Goal: Communication & Community: Answer question/provide support

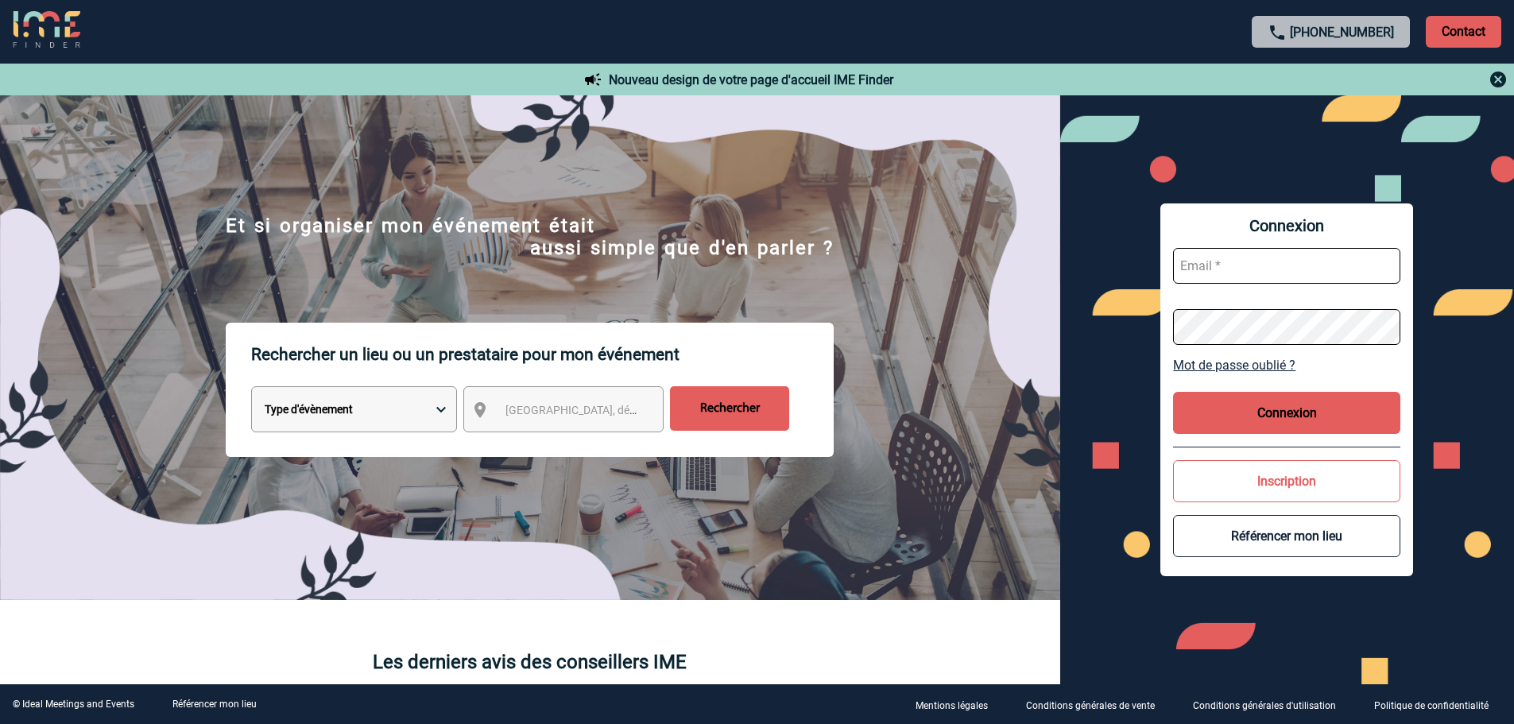
type input "broland@ime-groupe.com"
click at [1217, 399] on button "Connexion" at bounding box center [1286, 413] width 227 height 42
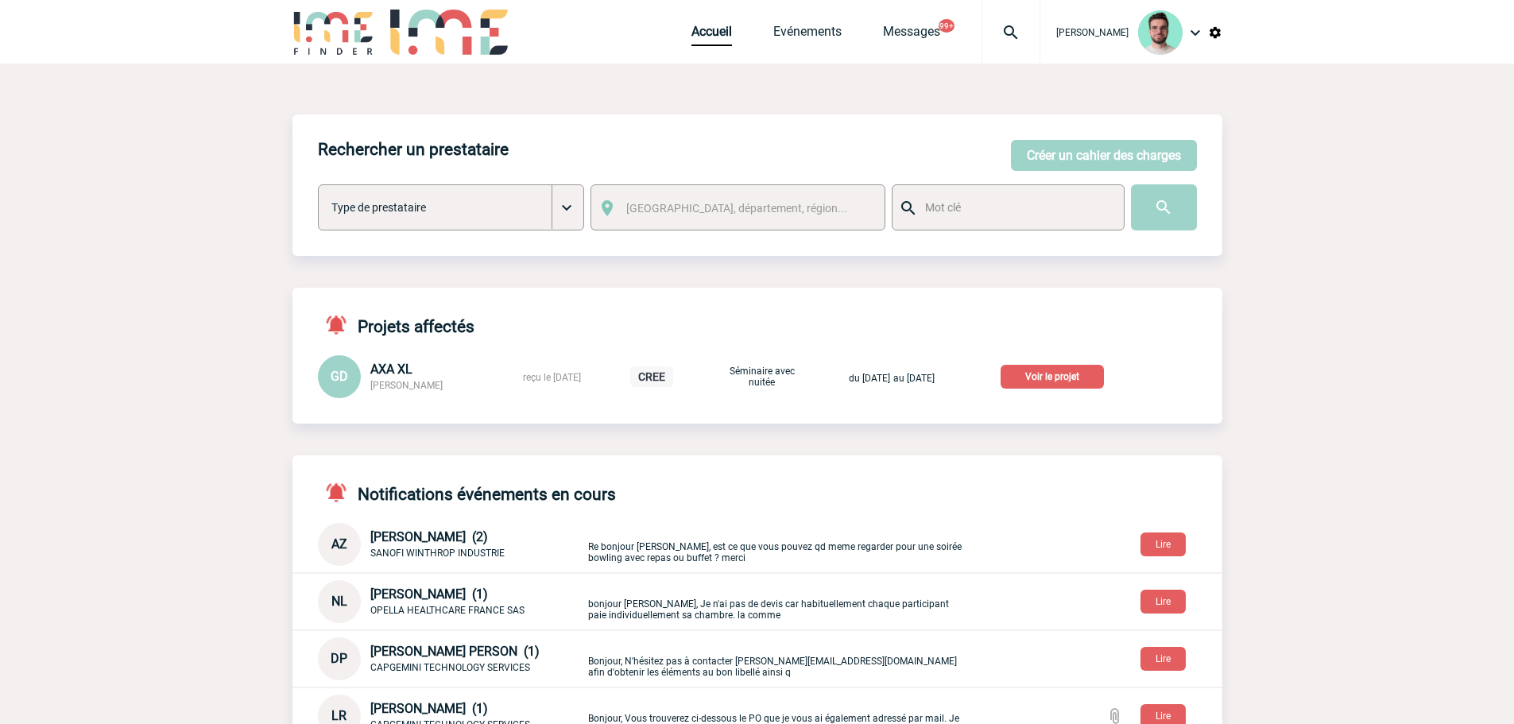
click at [993, 38] on img at bounding box center [1010, 32] width 57 height 19
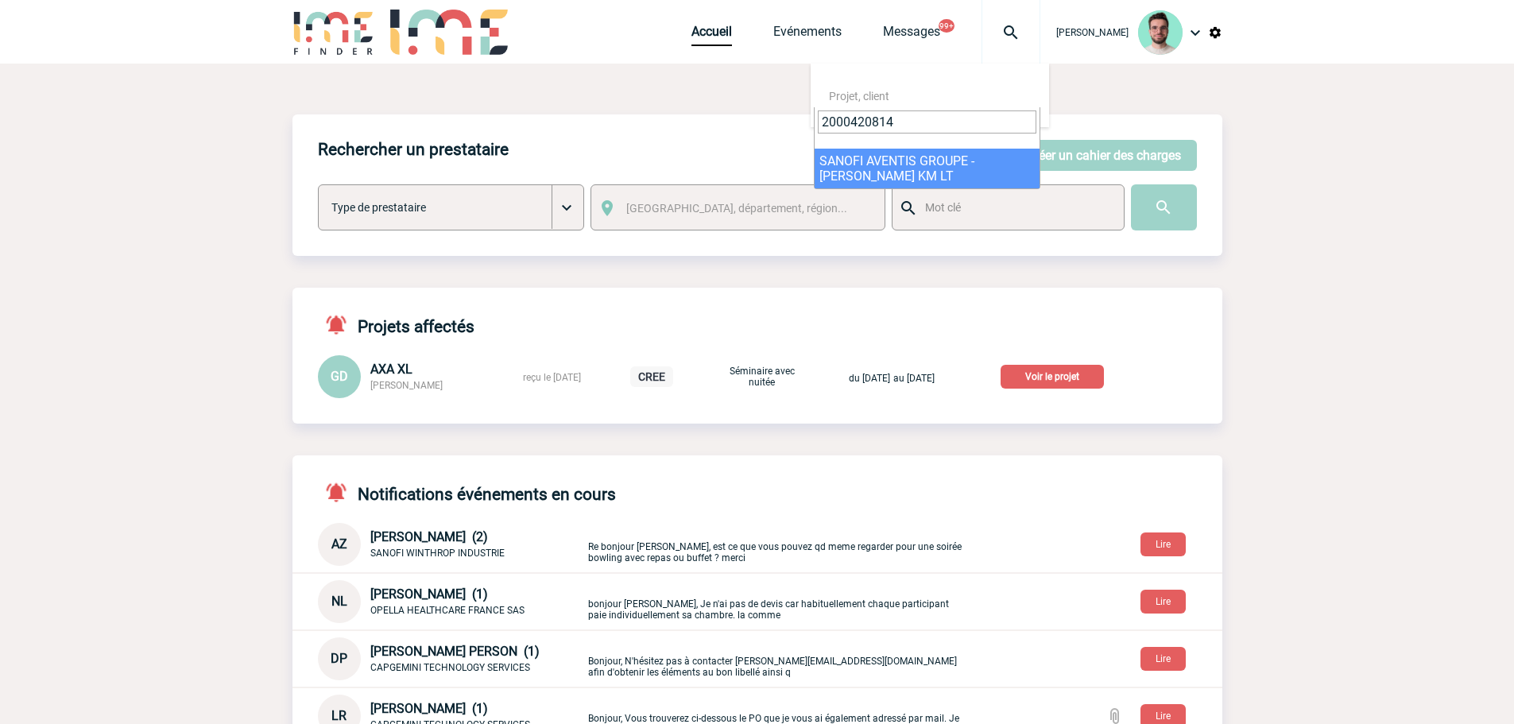
type input "2000420814"
select select "20315"
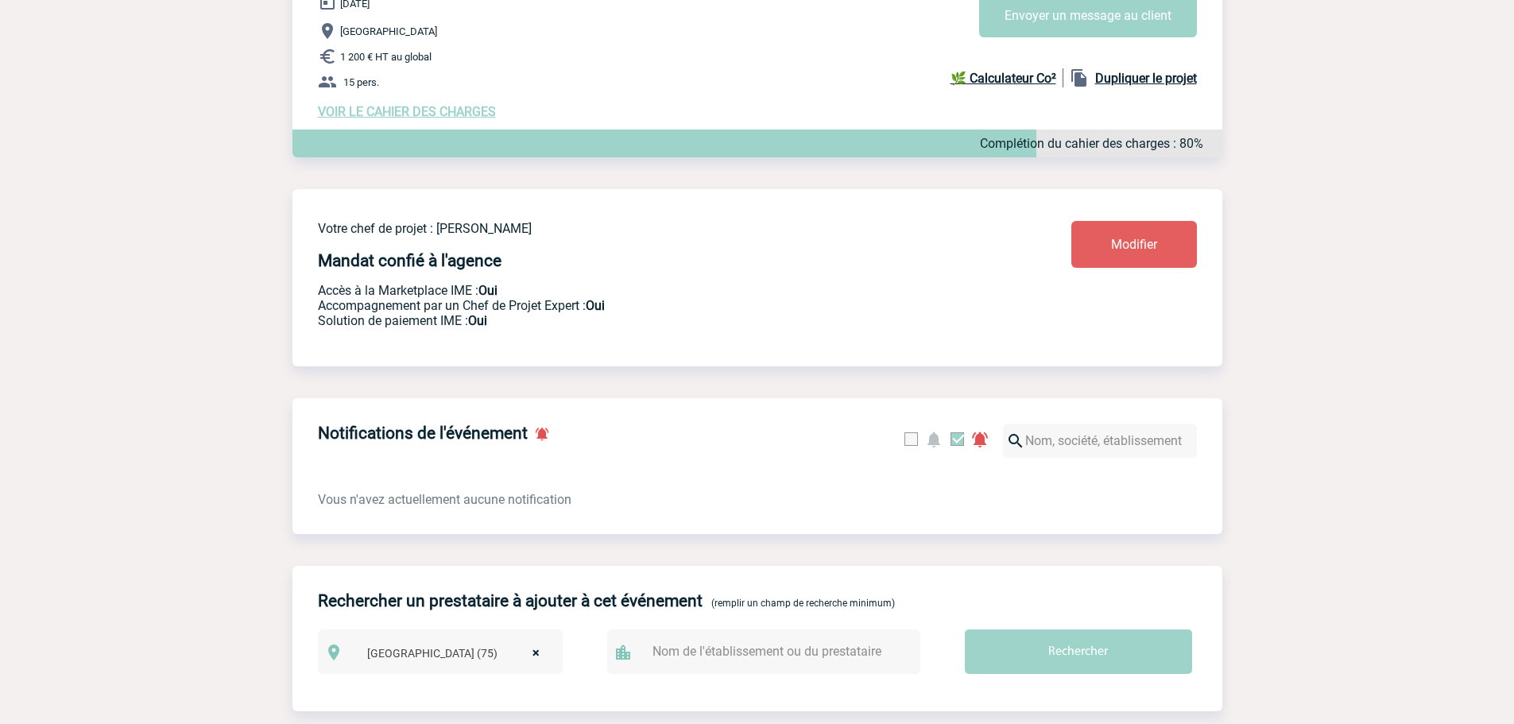
scroll to position [159, 0]
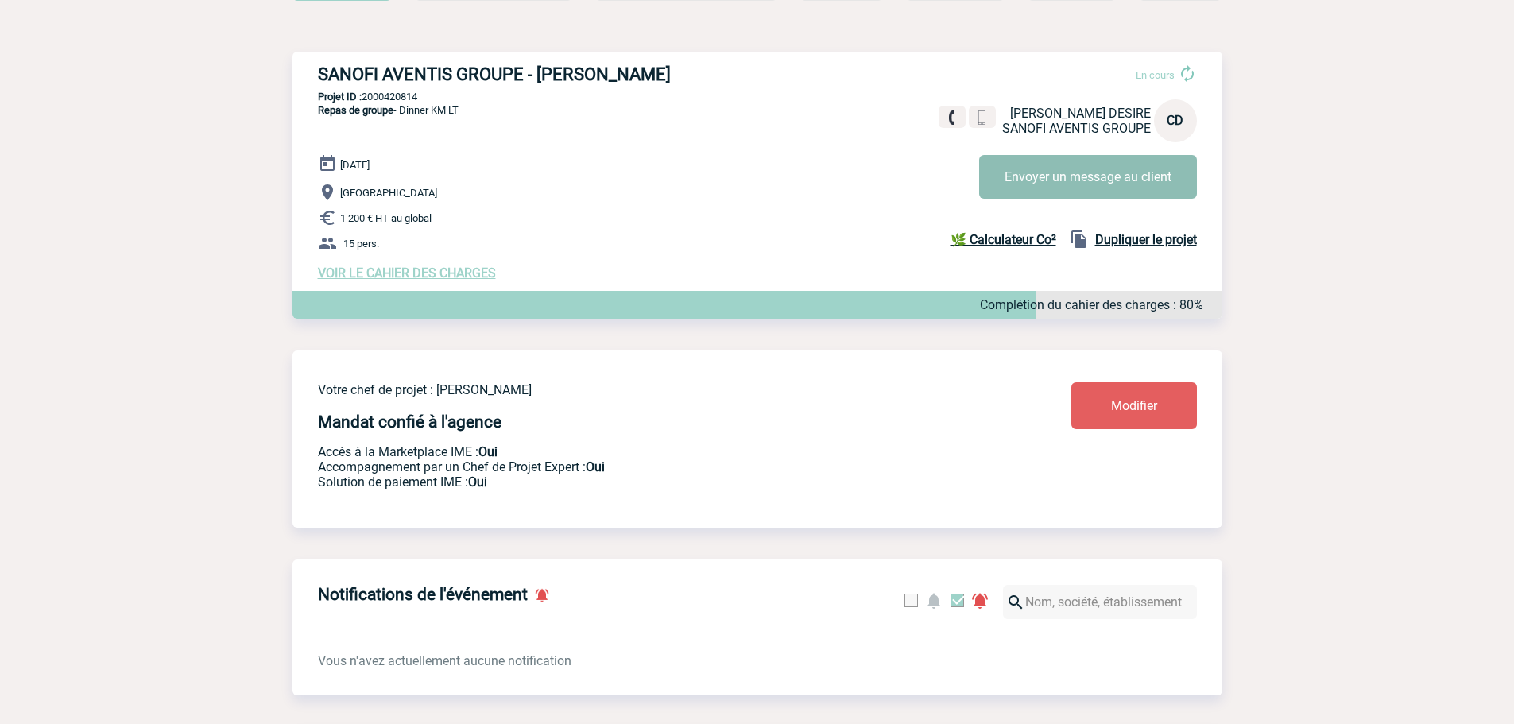
click at [1043, 179] on button "Envoyer un message au client" at bounding box center [1088, 177] width 218 height 44
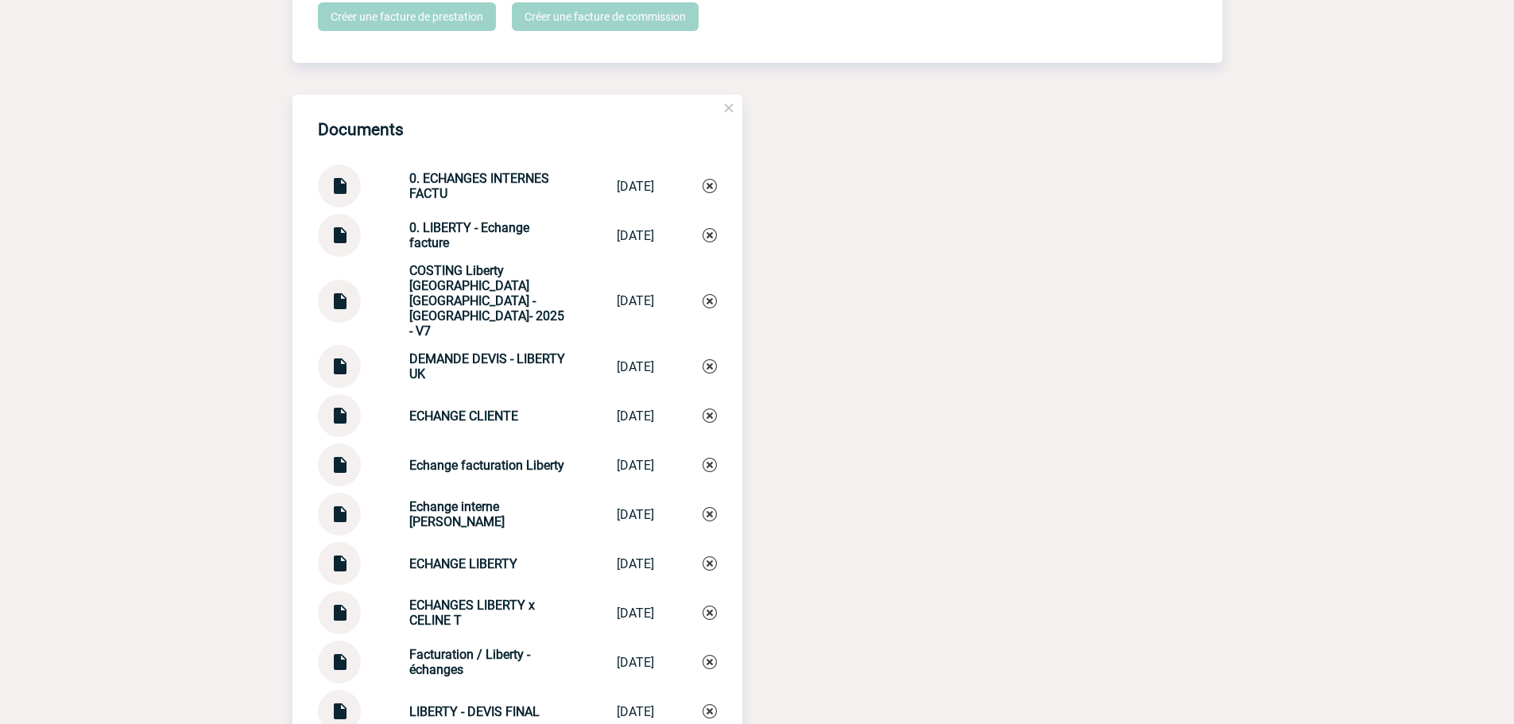
scroll to position [1589, 0]
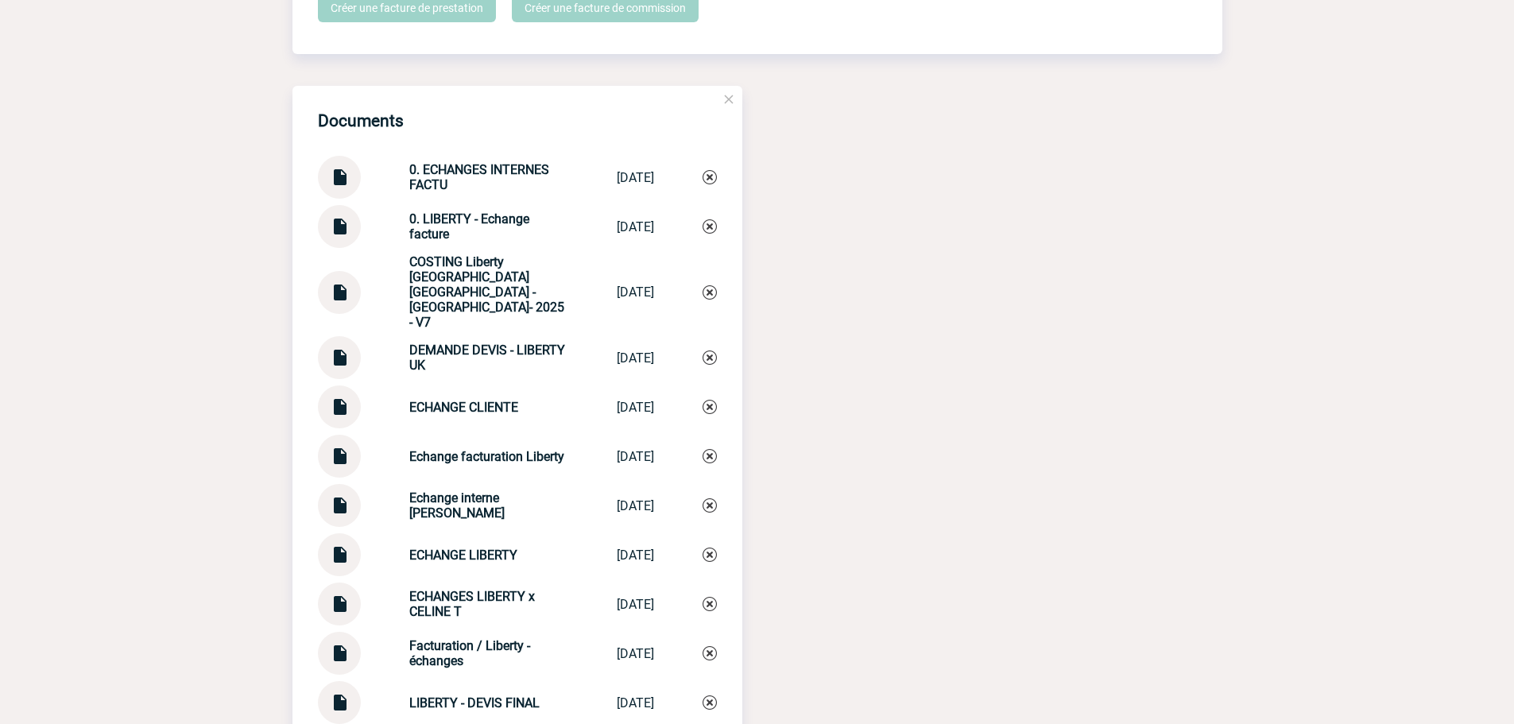
click at [345, 233] on img at bounding box center [339, 220] width 21 height 31
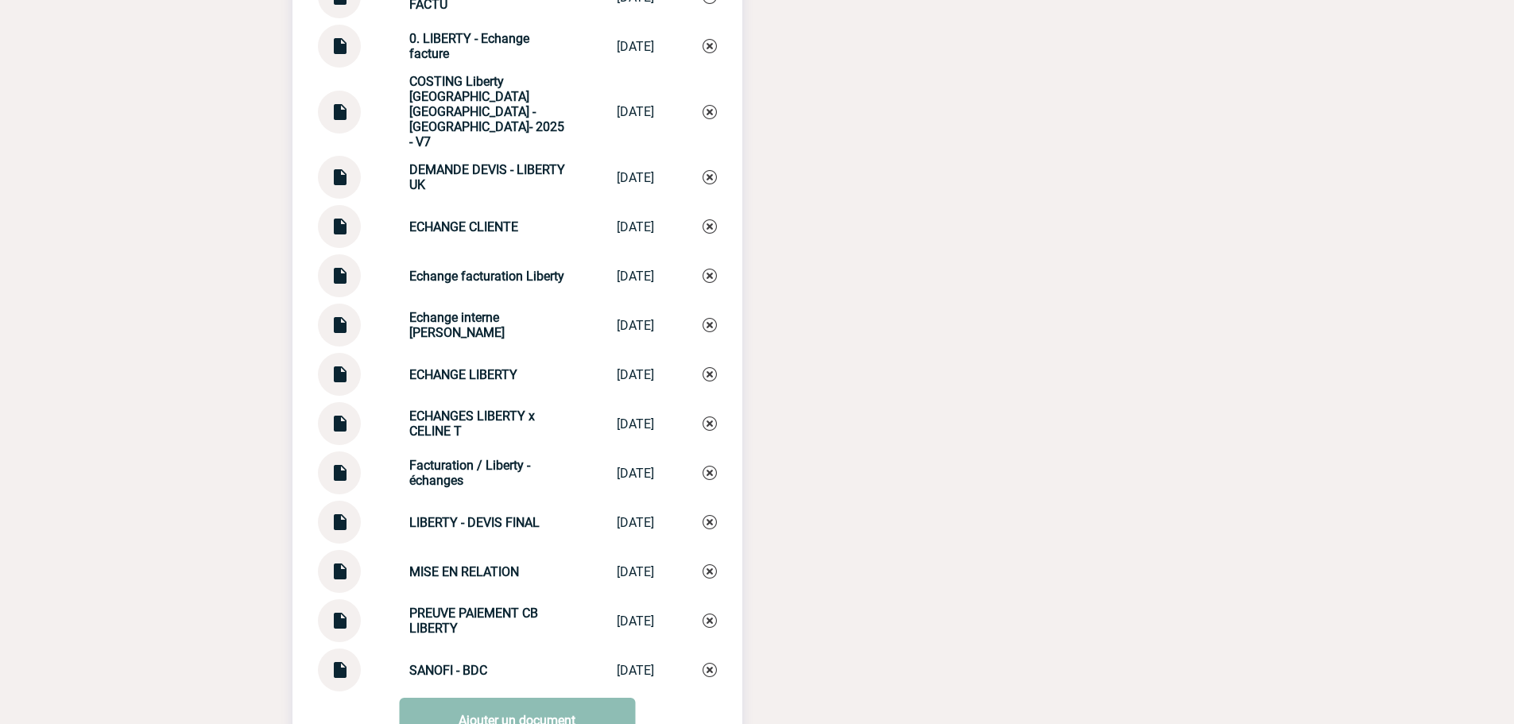
scroll to position [1931, 0]
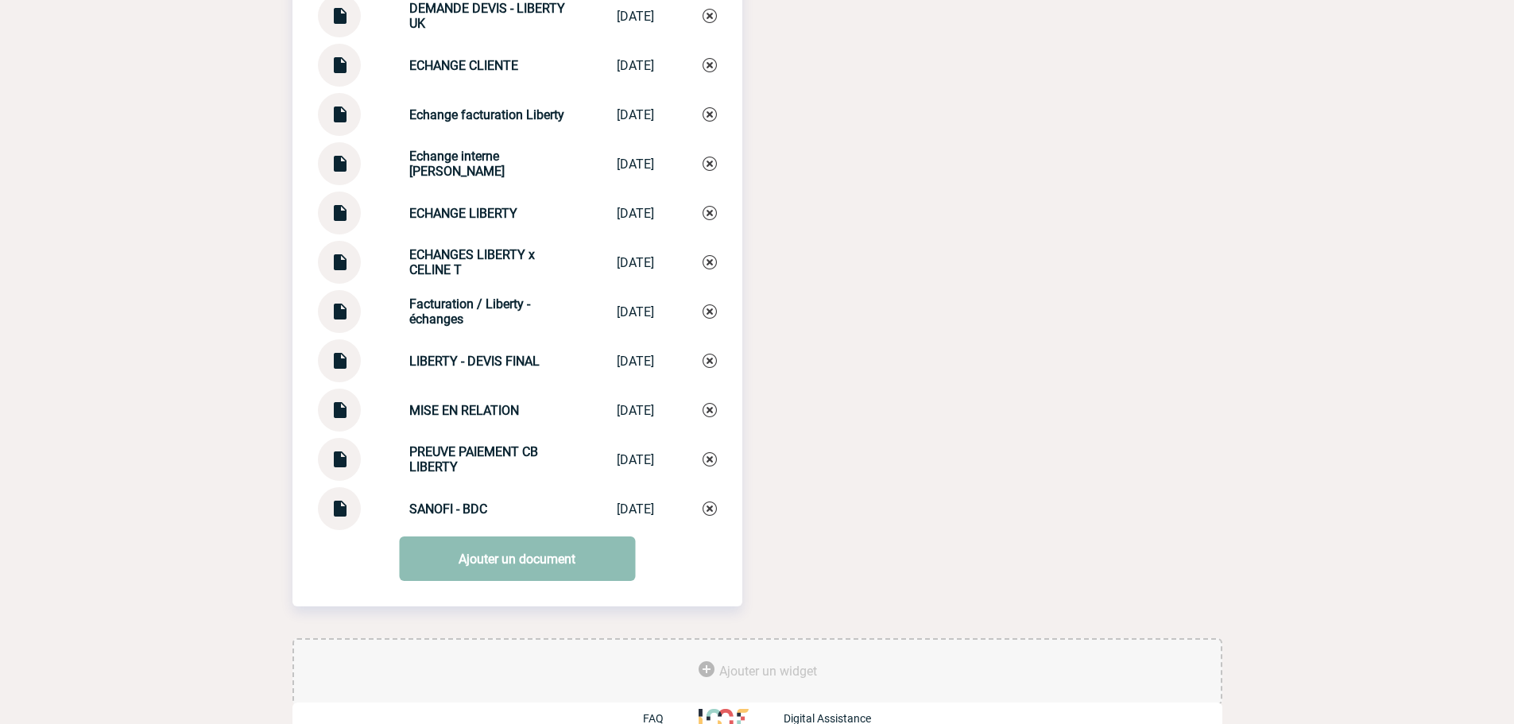
click at [478, 545] on link "Ajouter un document" at bounding box center [517, 558] width 236 height 45
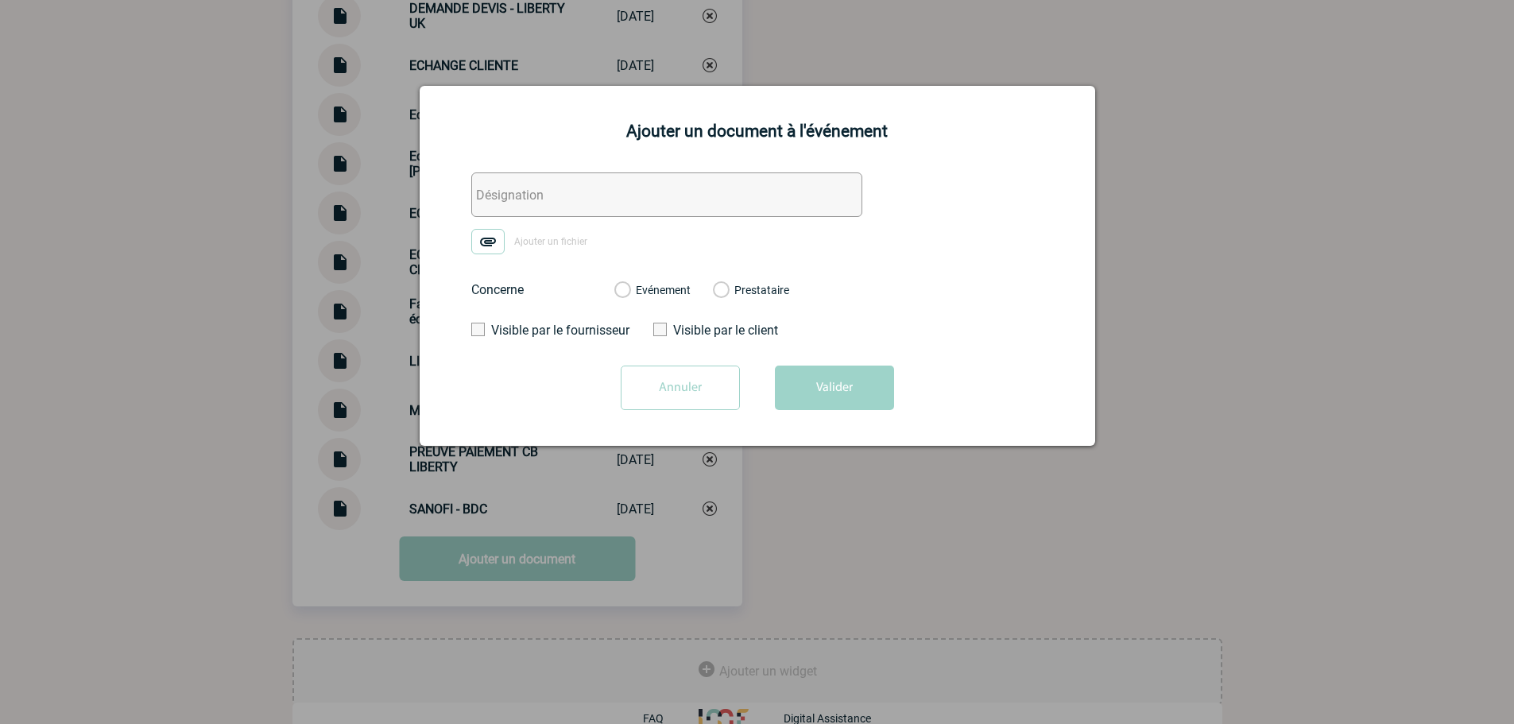
click at [482, 243] on img at bounding box center [487, 241] width 33 height 25
click at [0, 0] on input "Ajouter un fichier" at bounding box center [0, 0] width 0 height 0
click at [678, 198] on input "text" at bounding box center [666, 194] width 391 height 45
type input "FACTURE FINALE"
click at [629, 293] on label "Evénement" at bounding box center [621, 291] width 15 height 14
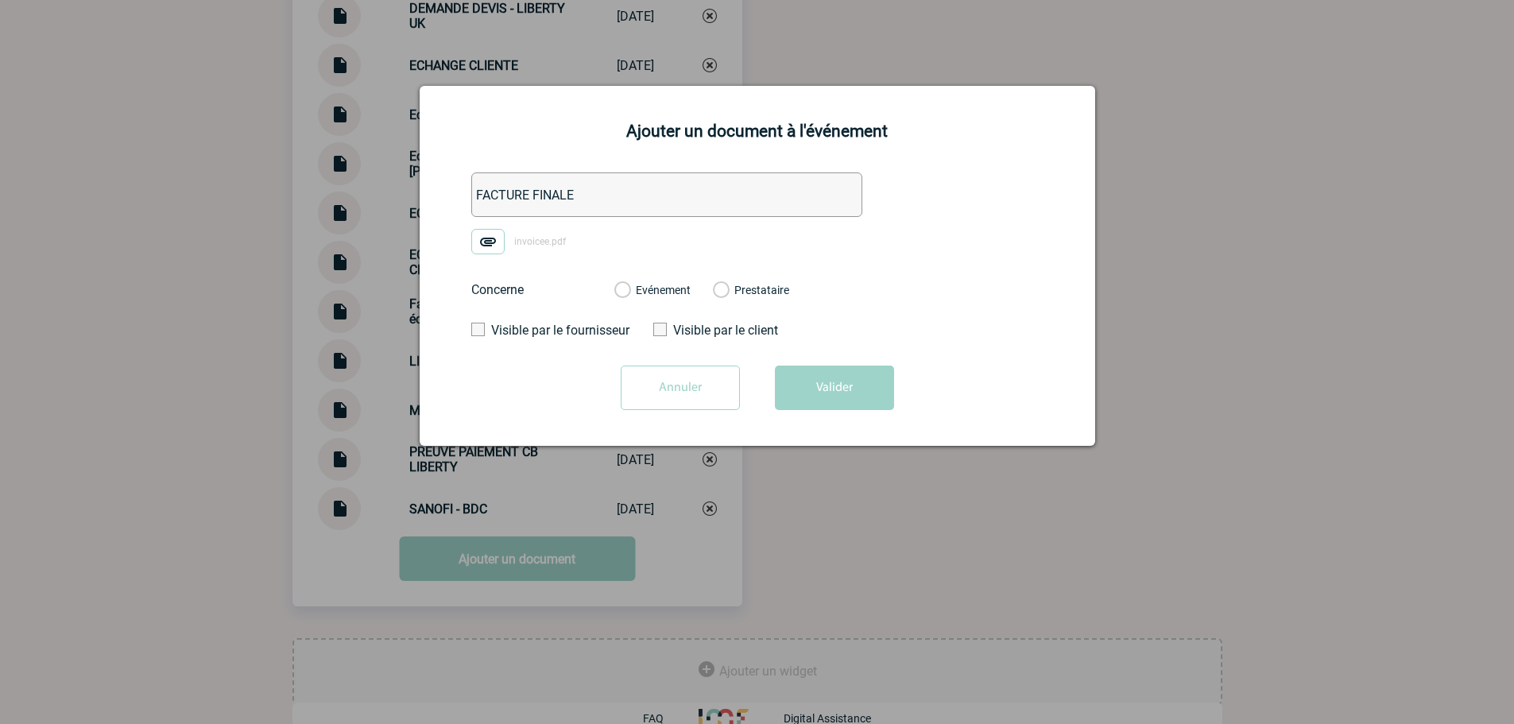
click at [0, 0] on input "Evénement" at bounding box center [0, 0] width 0 height 0
click at [821, 392] on button "Valider" at bounding box center [834, 388] width 119 height 45
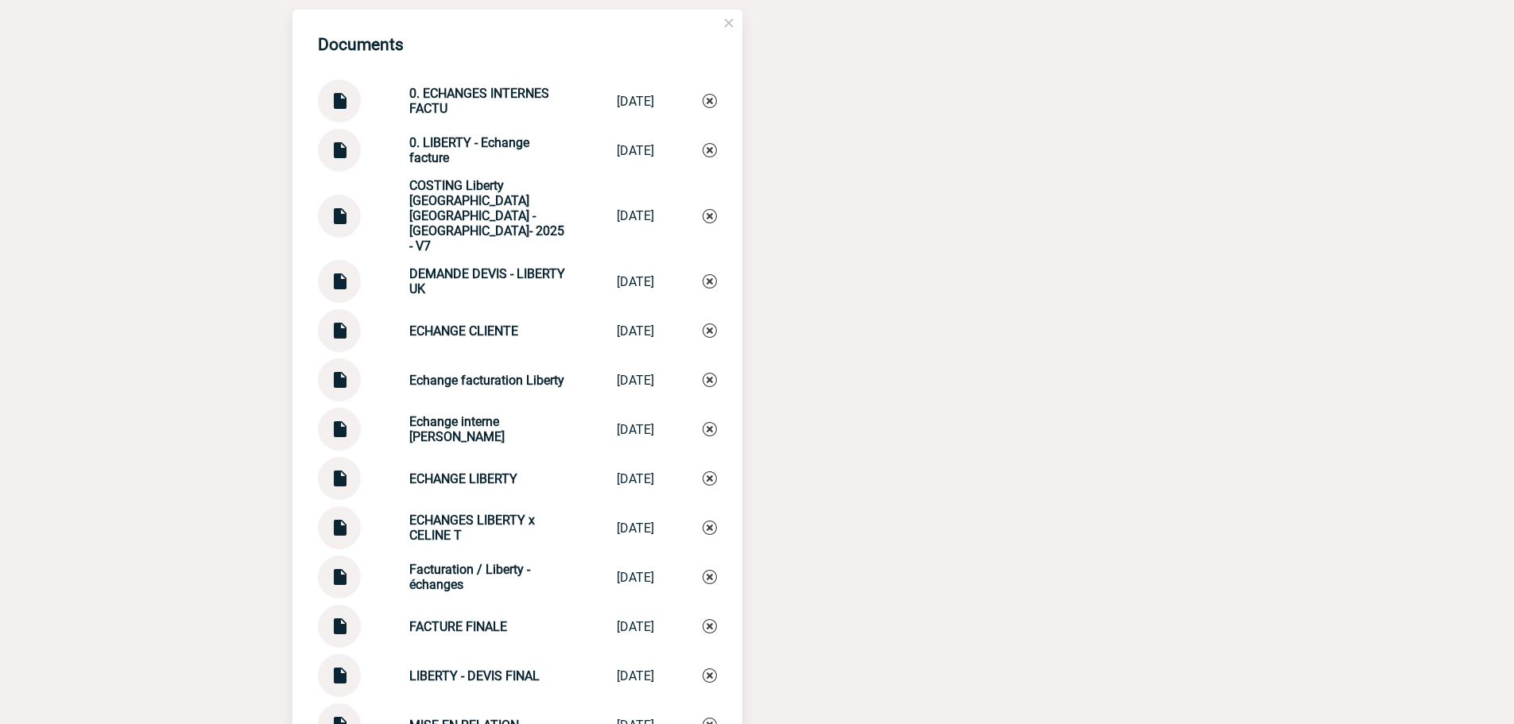
scroll to position [1772, 0]
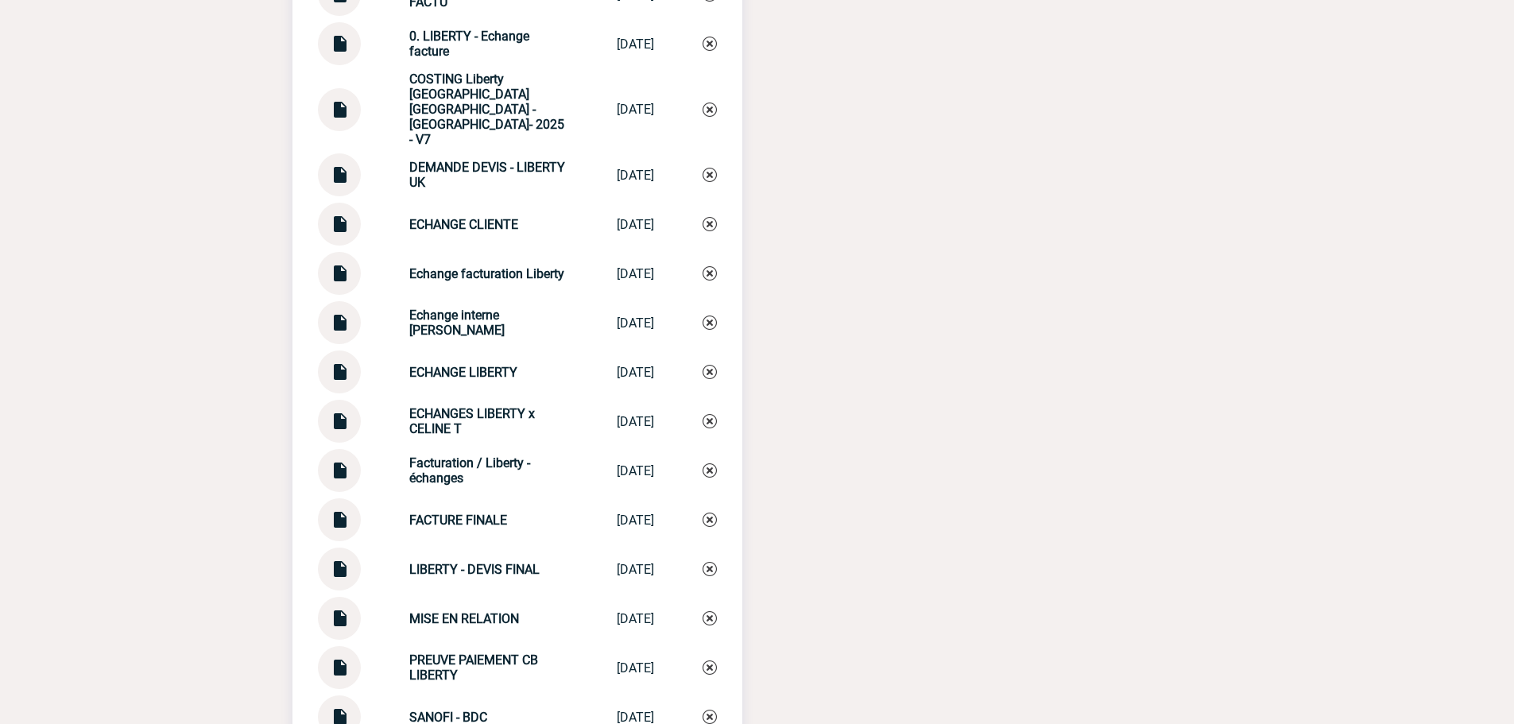
click at [340, 498] on img at bounding box center [339, 513] width 21 height 31
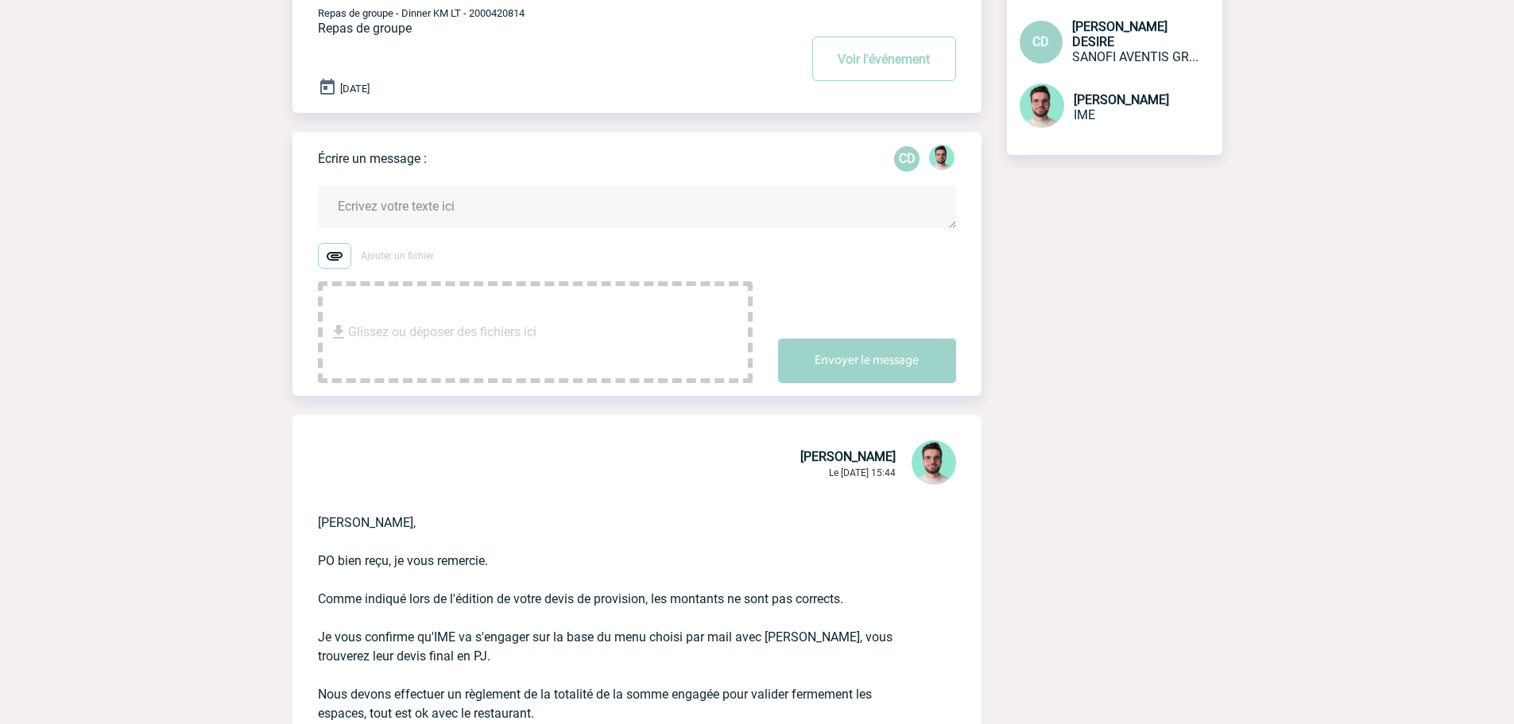
scroll to position [397, 0]
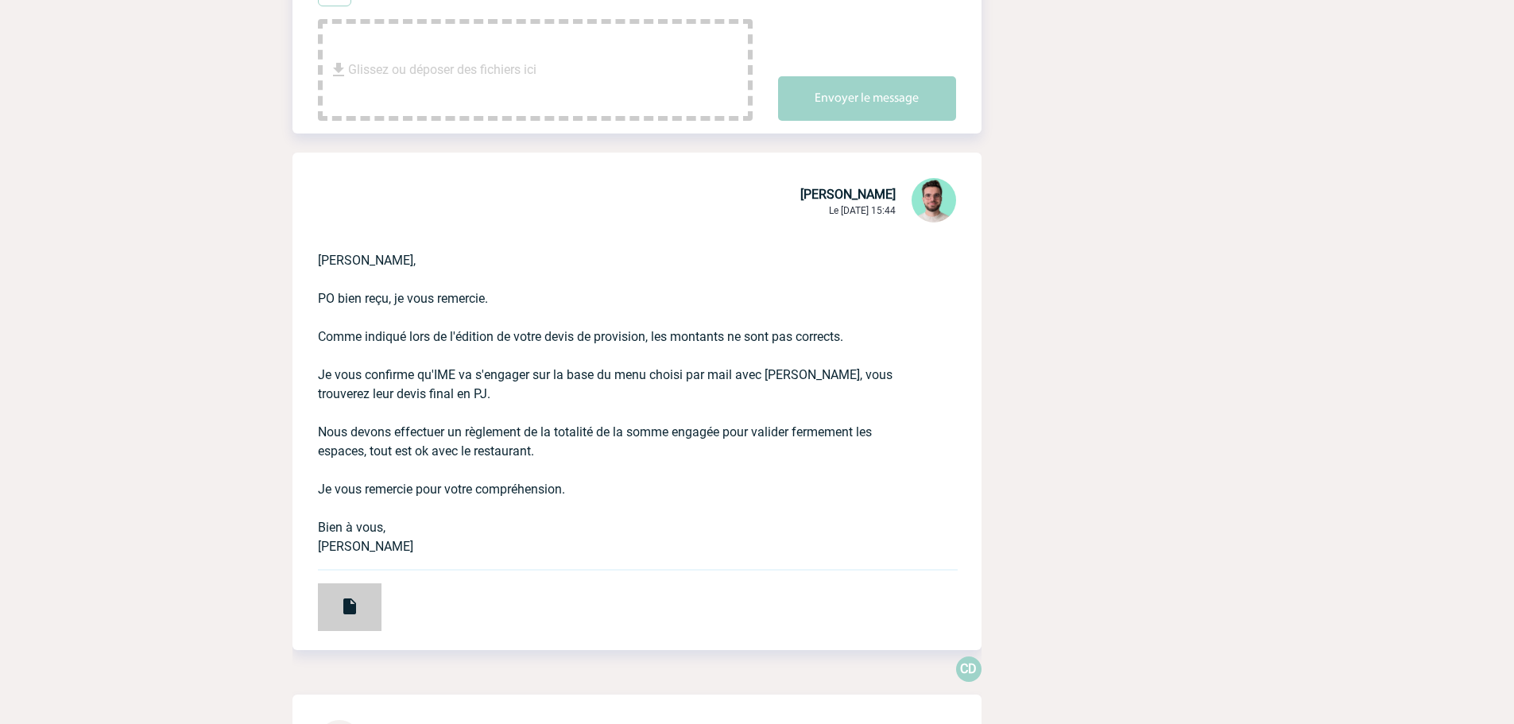
click at [357, 610] on img at bounding box center [349, 606] width 19 height 19
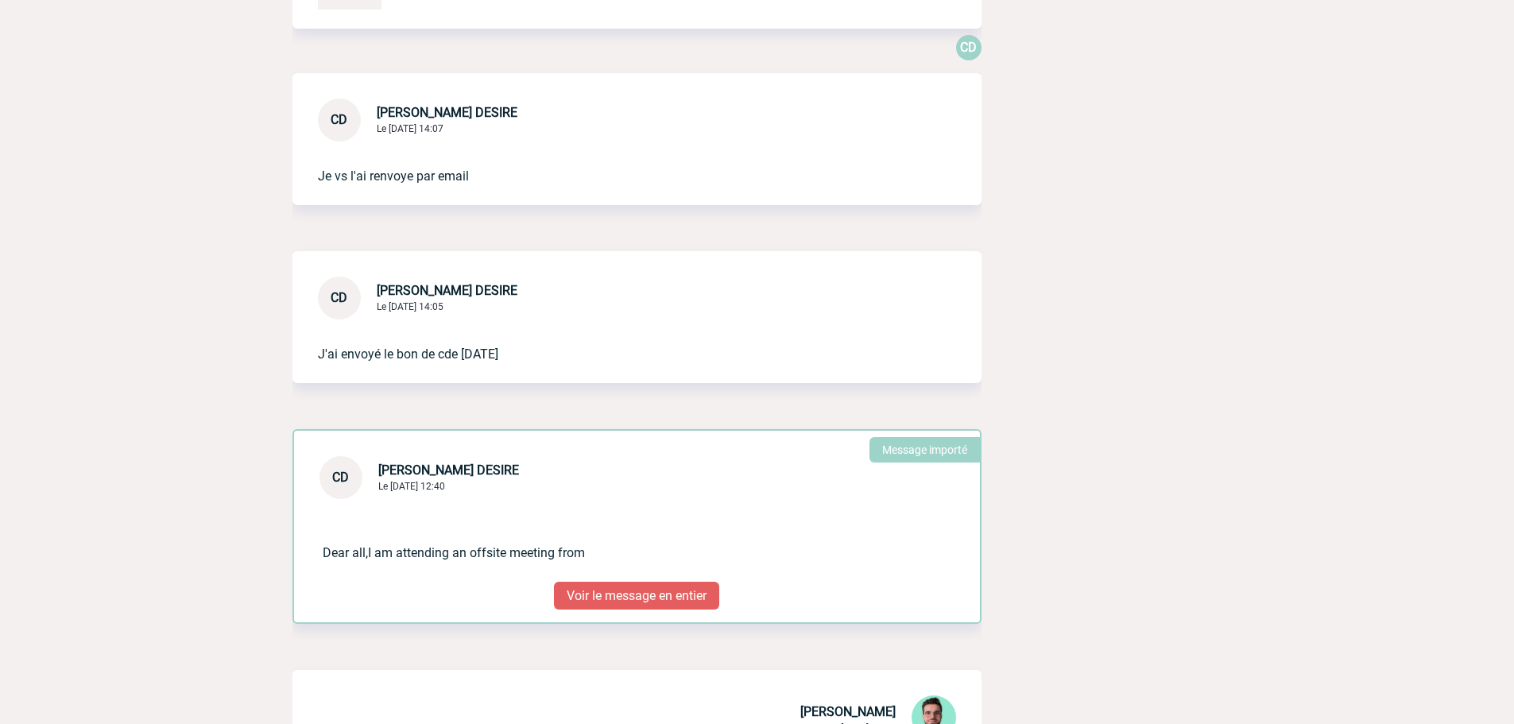
scroll to position [0, 0]
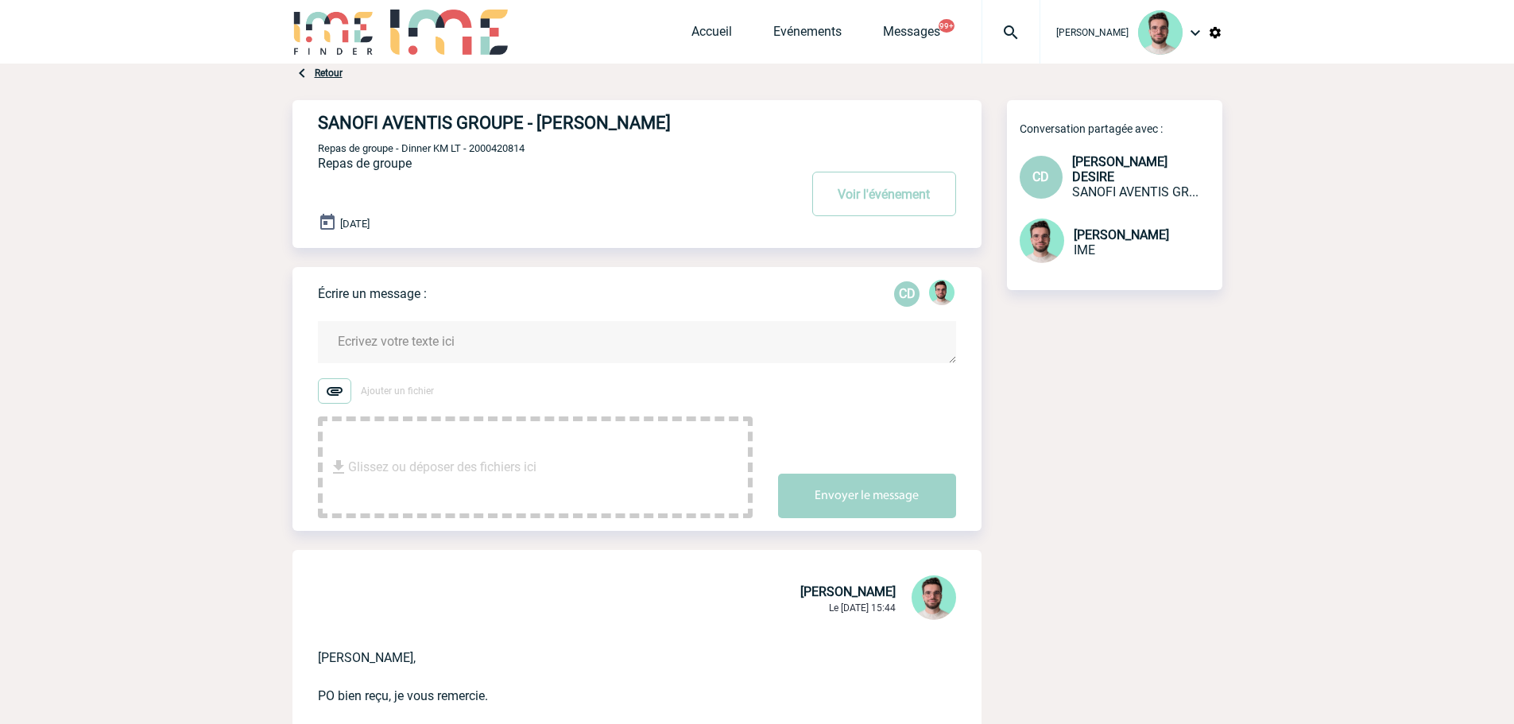
click at [1030, 46] on div at bounding box center [1010, 32] width 59 height 64
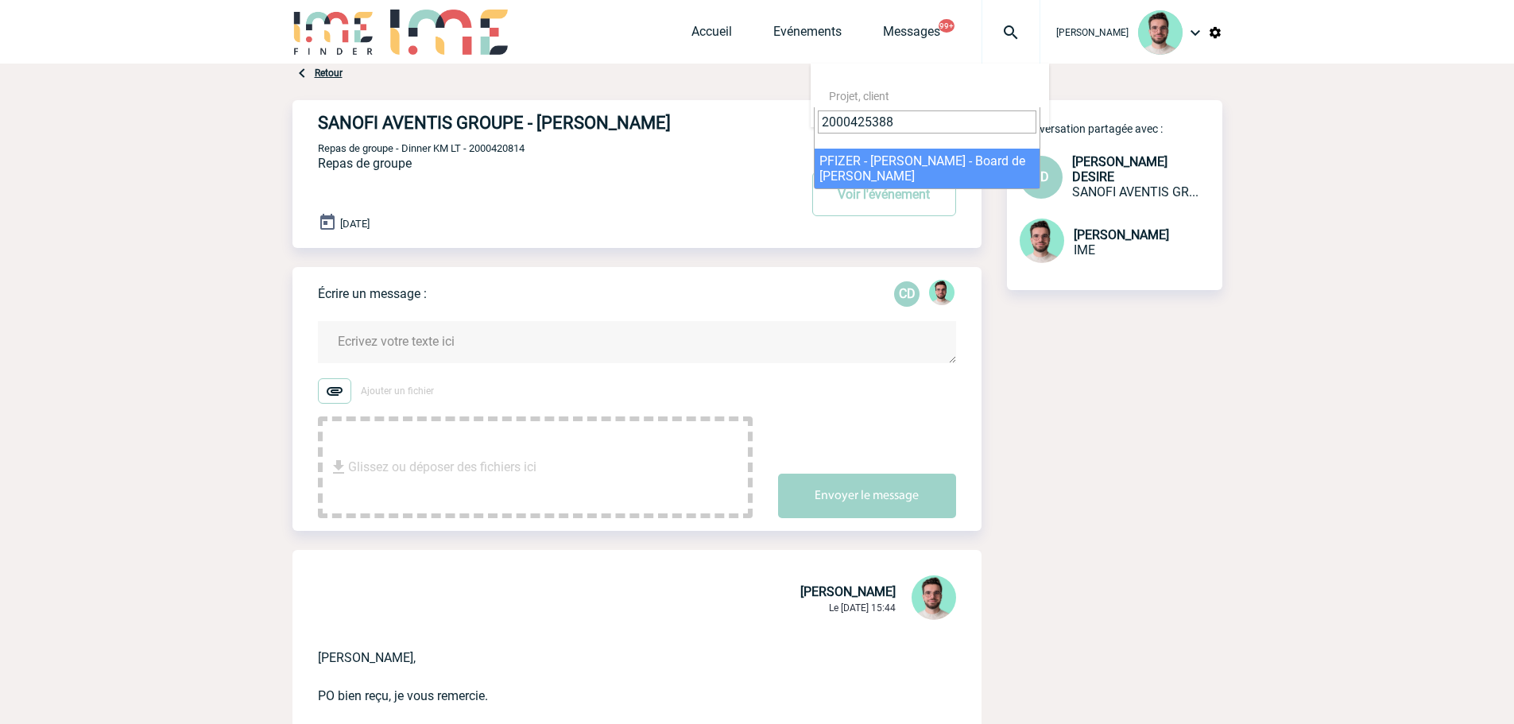
type input "2000425388"
select select "24889"
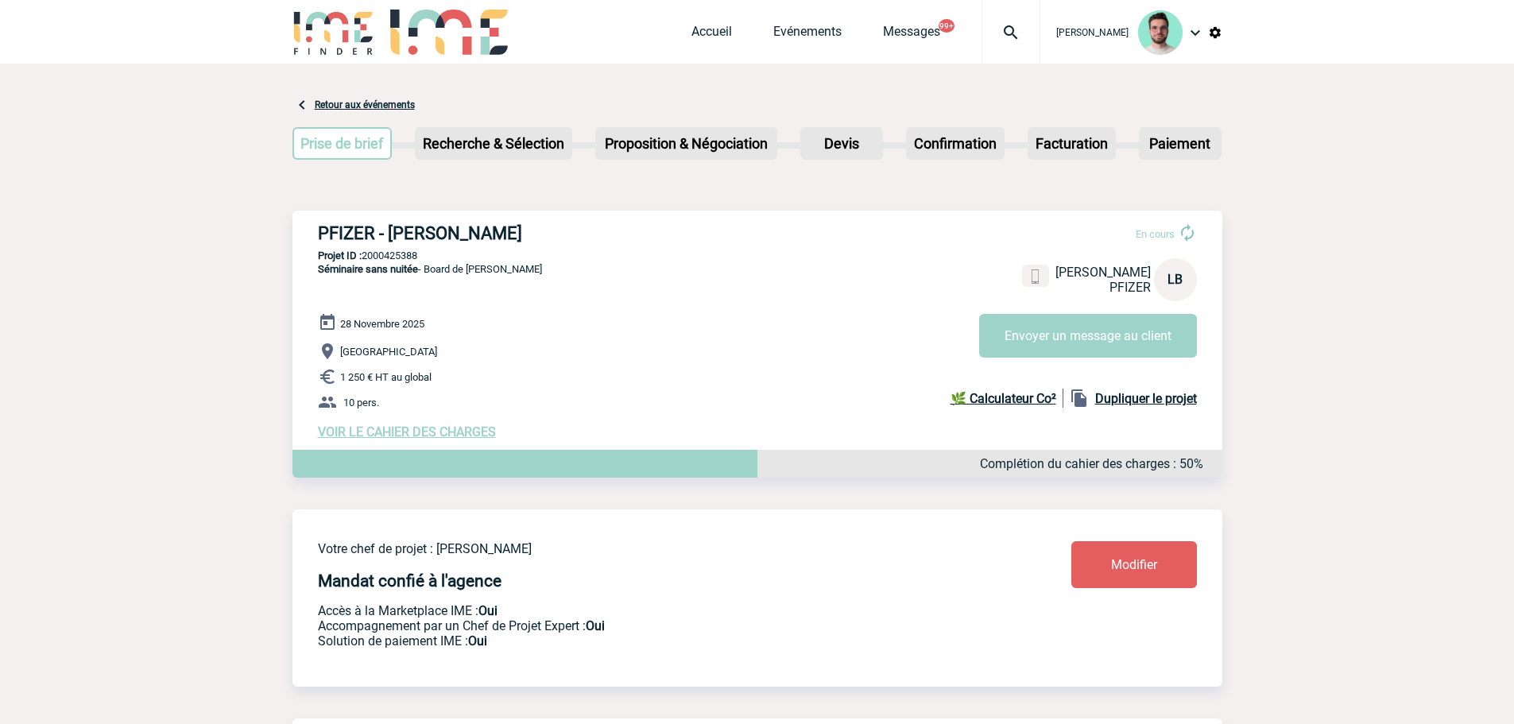
click at [1136, 311] on div "En cours Laurence BOUCHER PFIZER LB Envoyer un message au client" at bounding box center [1094, 284] width 230 height 147
click at [1103, 339] on button "Envoyer un message au client" at bounding box center [1088, 336] width 218 height 44
click at [802, 25] on link "Evénements" at bounding box center [807, 35] width 68 height 22
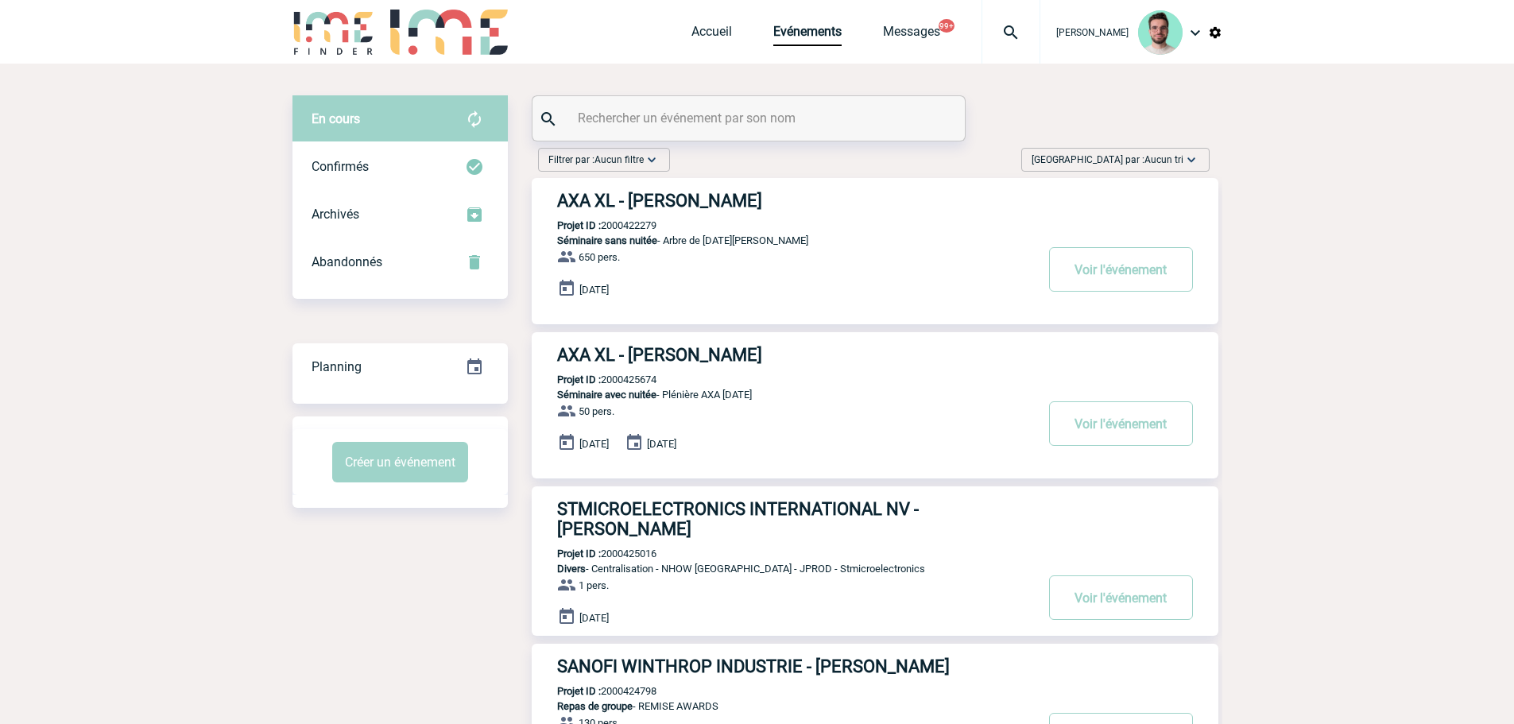
click at [690, 110] on input "text" at bounding box center [751, 117] width 354 height 23
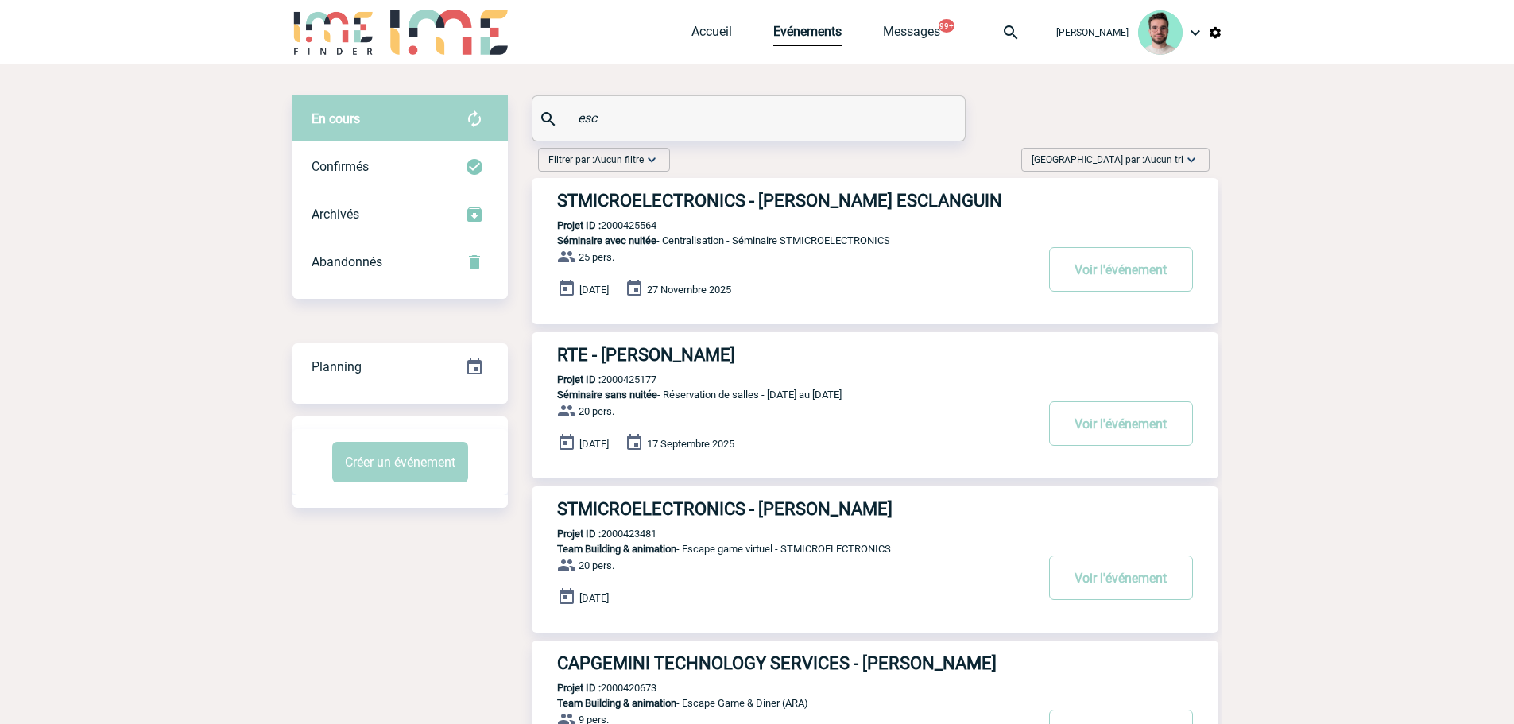
type input "esc"
click at [715, 200] on h3 "STMICROELECTRONICS - Magali ESCLANGUIN" at bounding box center [795, 201] width 477 height 20
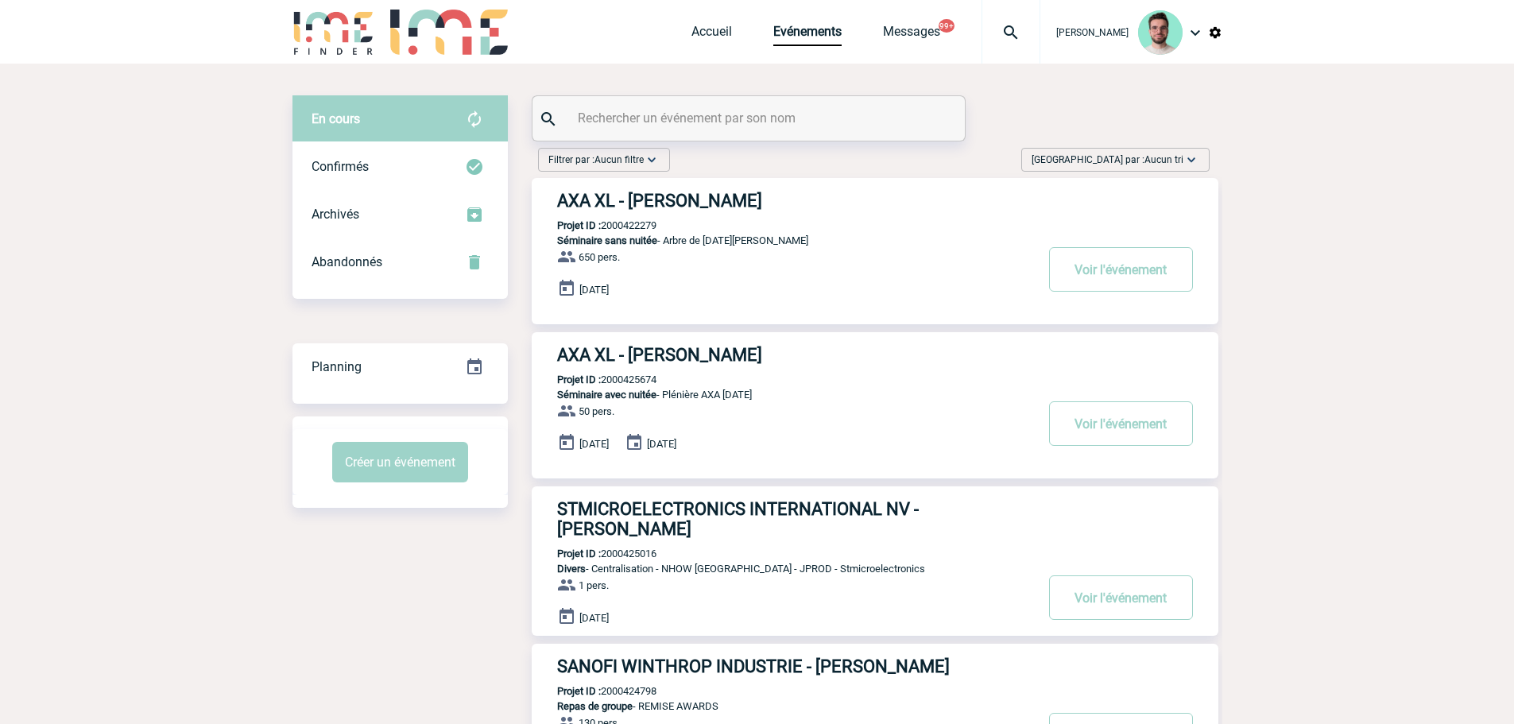
click at [733, 114] on input "text" at bounding box center [751, 117] width 354 height 23
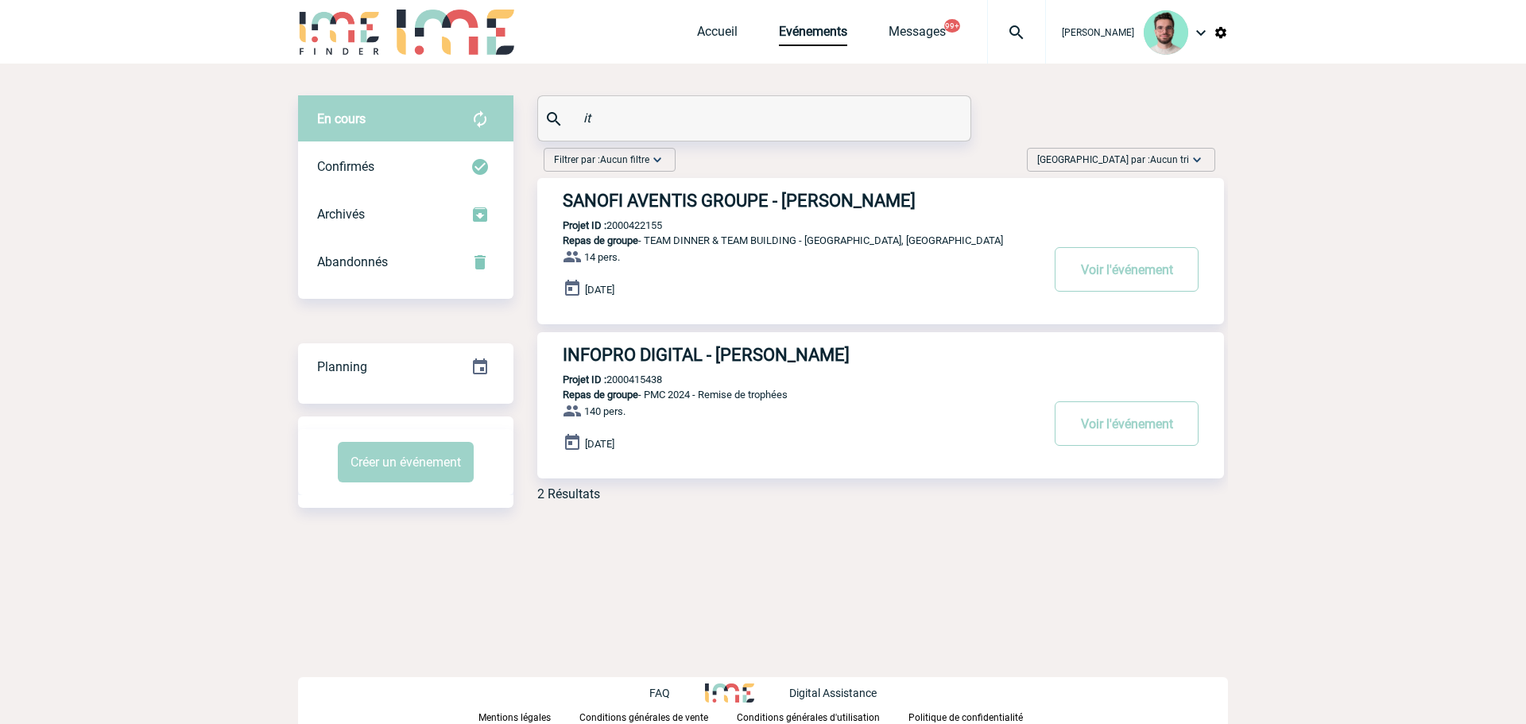
type input "i"
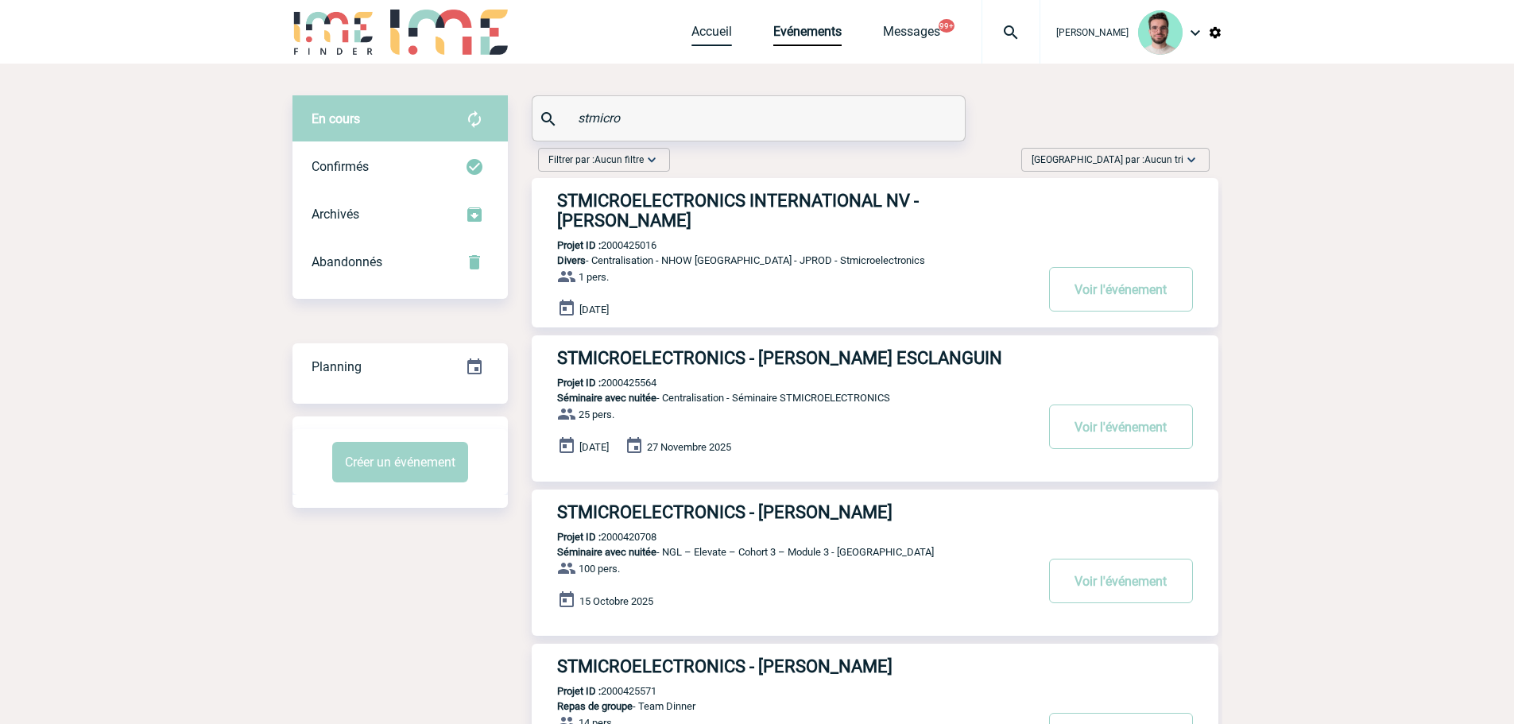
type input "stmicro"
click at [694, 34] on link "Accueil" at bounding box center [711, 35] width 41 height 22
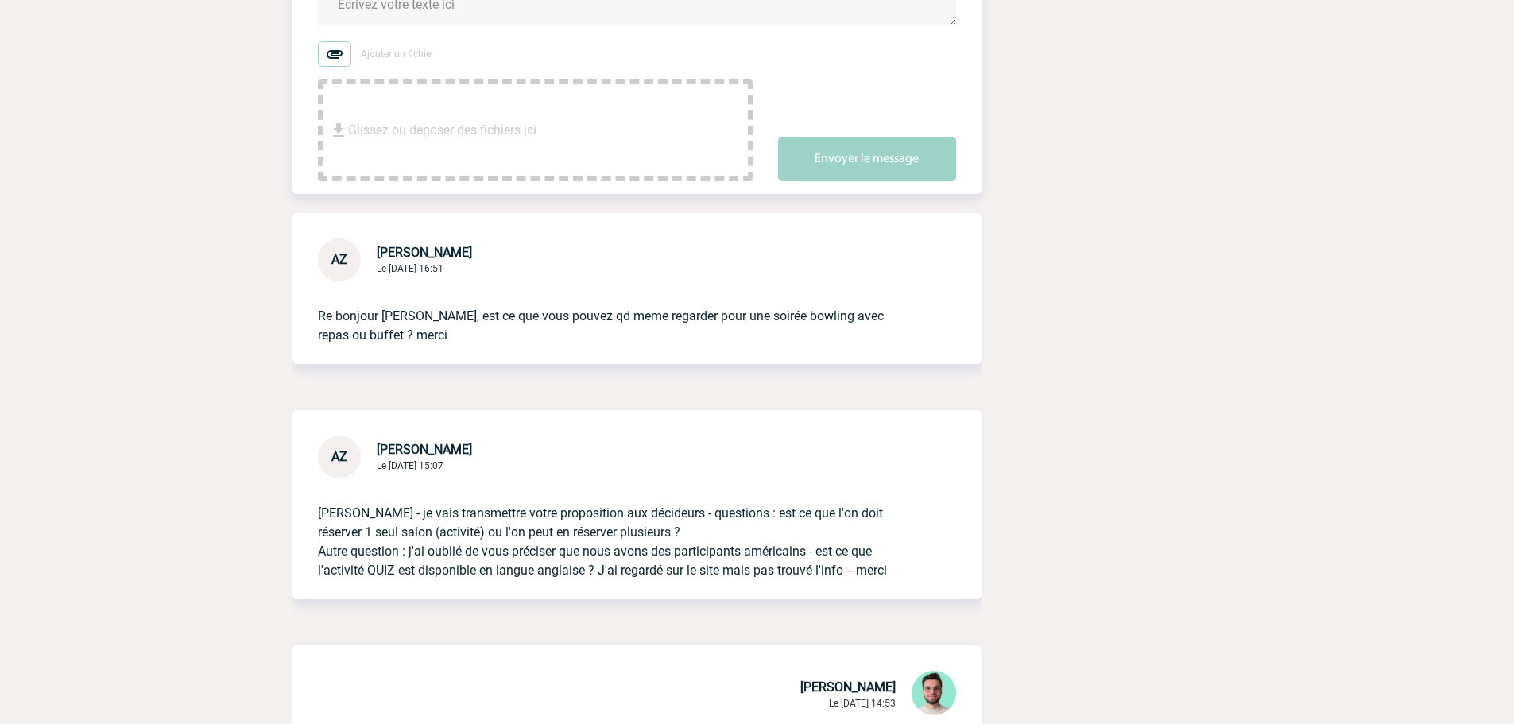
scroll to position [715, 0]
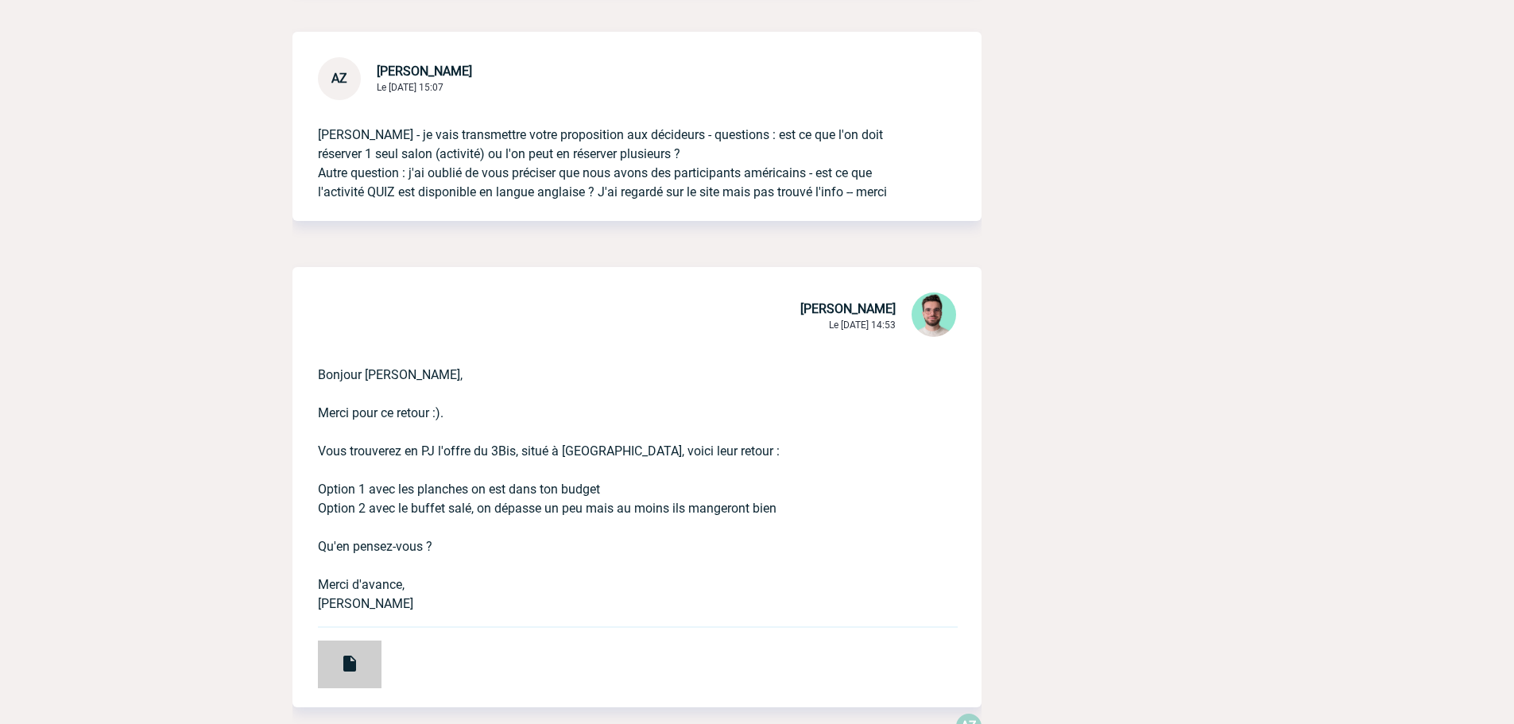
click at [349, 669] on div at bounding box center [350, 665] width 64 height 48
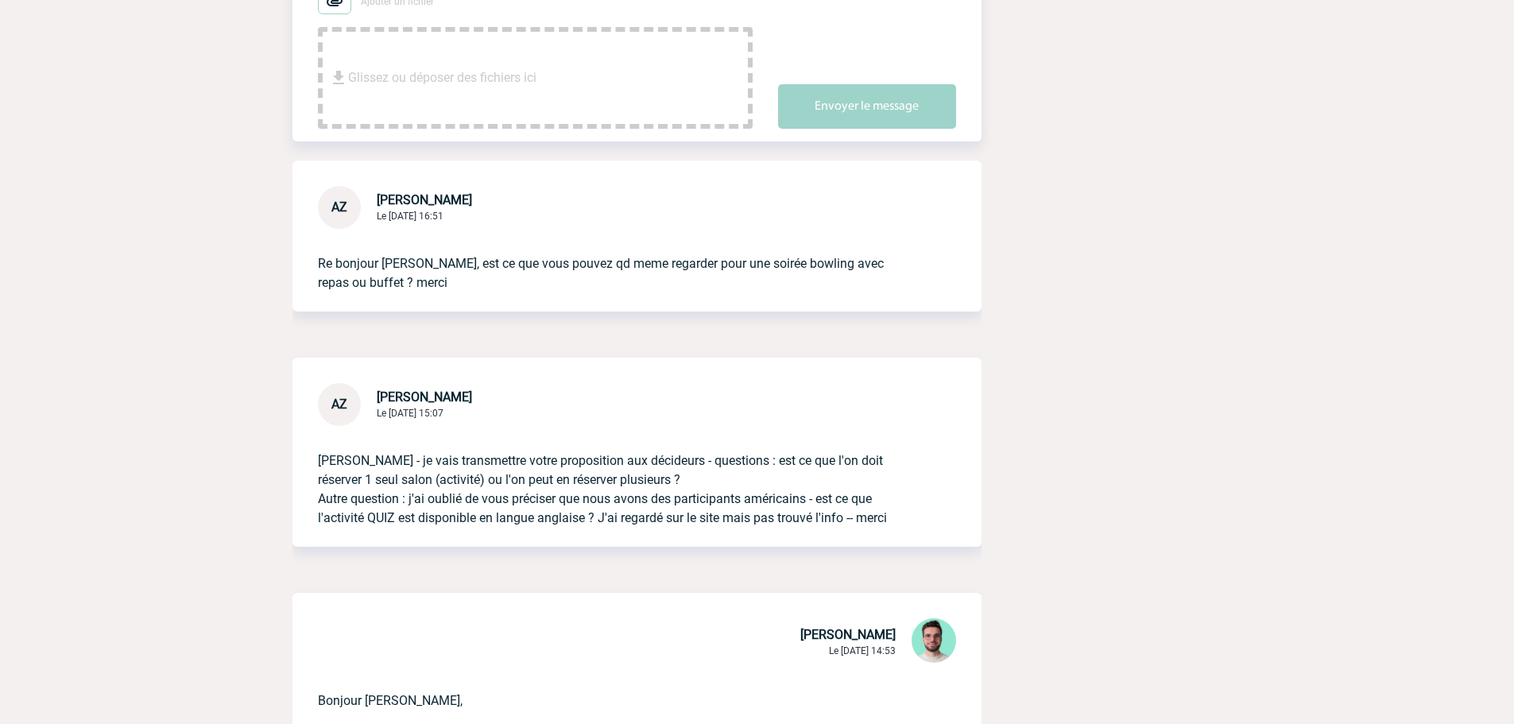
scroll to position [159, 0]
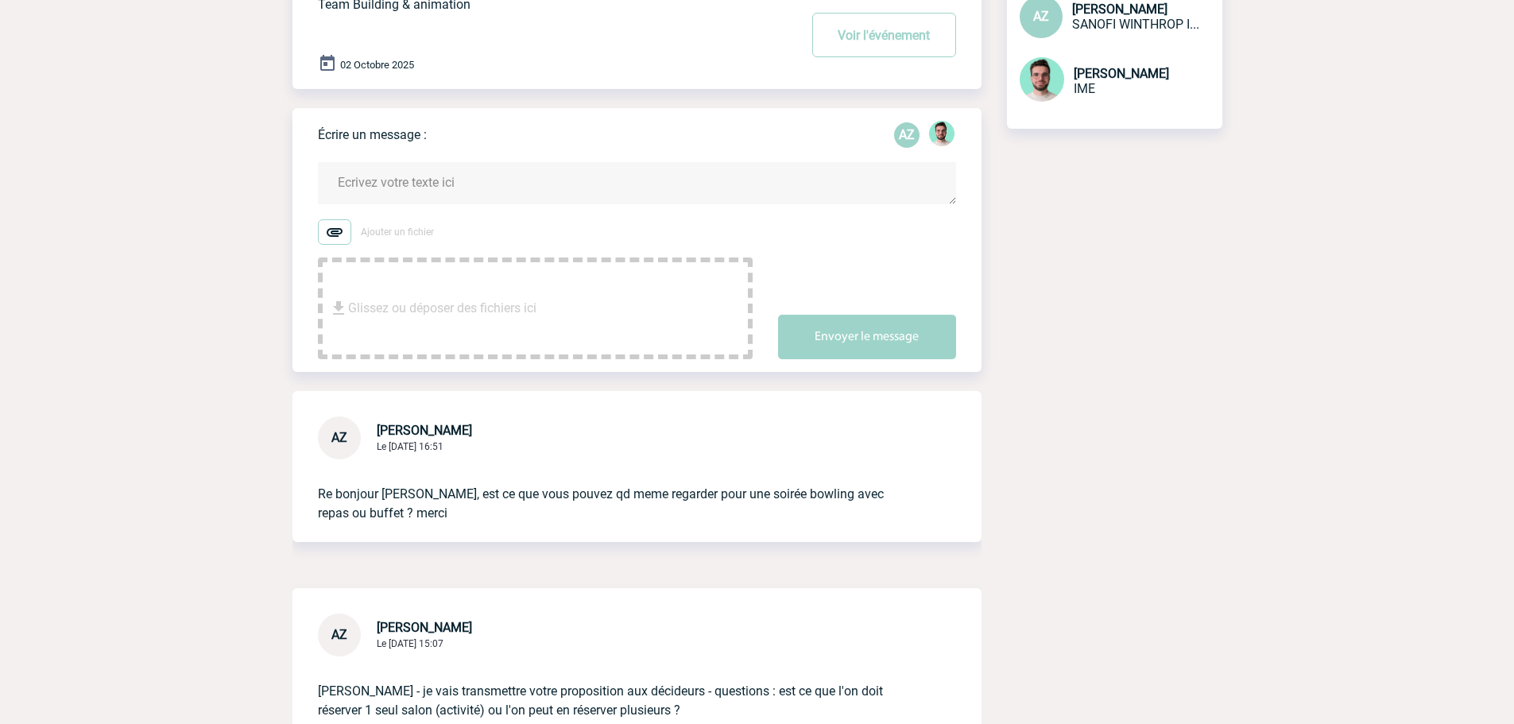
click at [406, 204] on textarea at bounding box center [637, 183] width 638 height 42
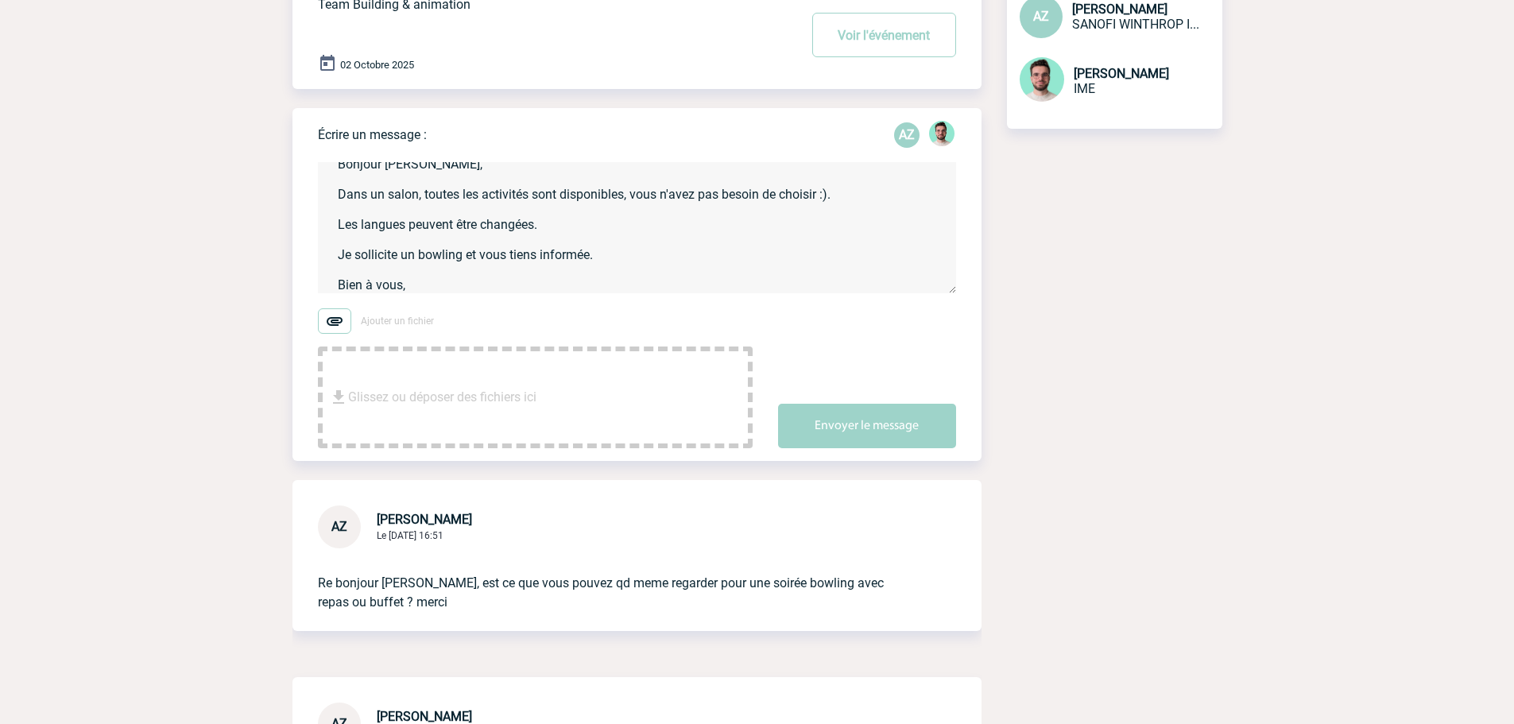
scroll to position [33, 0]
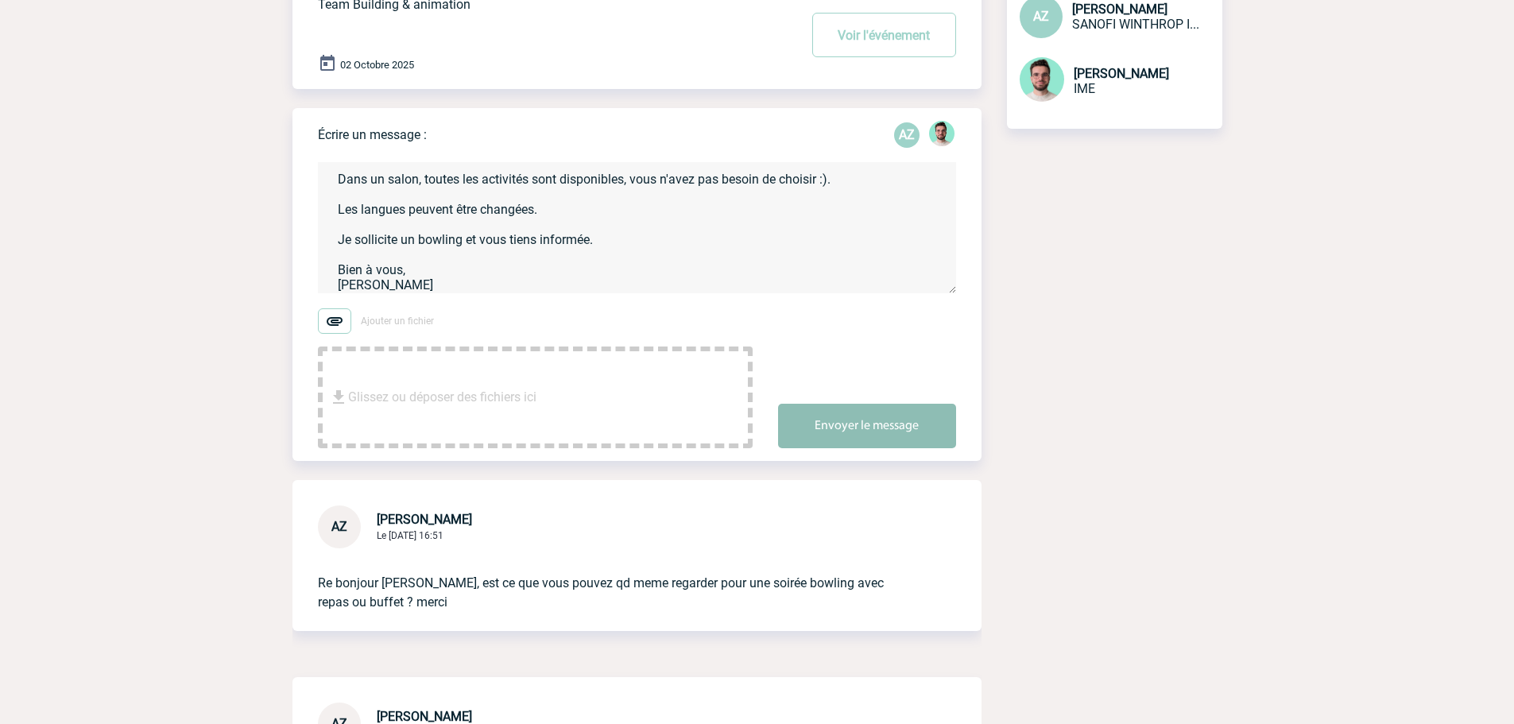
type textarea "Bonjour Armelle, Dans un salon, toutes les activités sont disponibles, vous n'a…"
click at [935, 448] on button "Envoyer le message" at bounding box center [867, 426] width 178 height 45
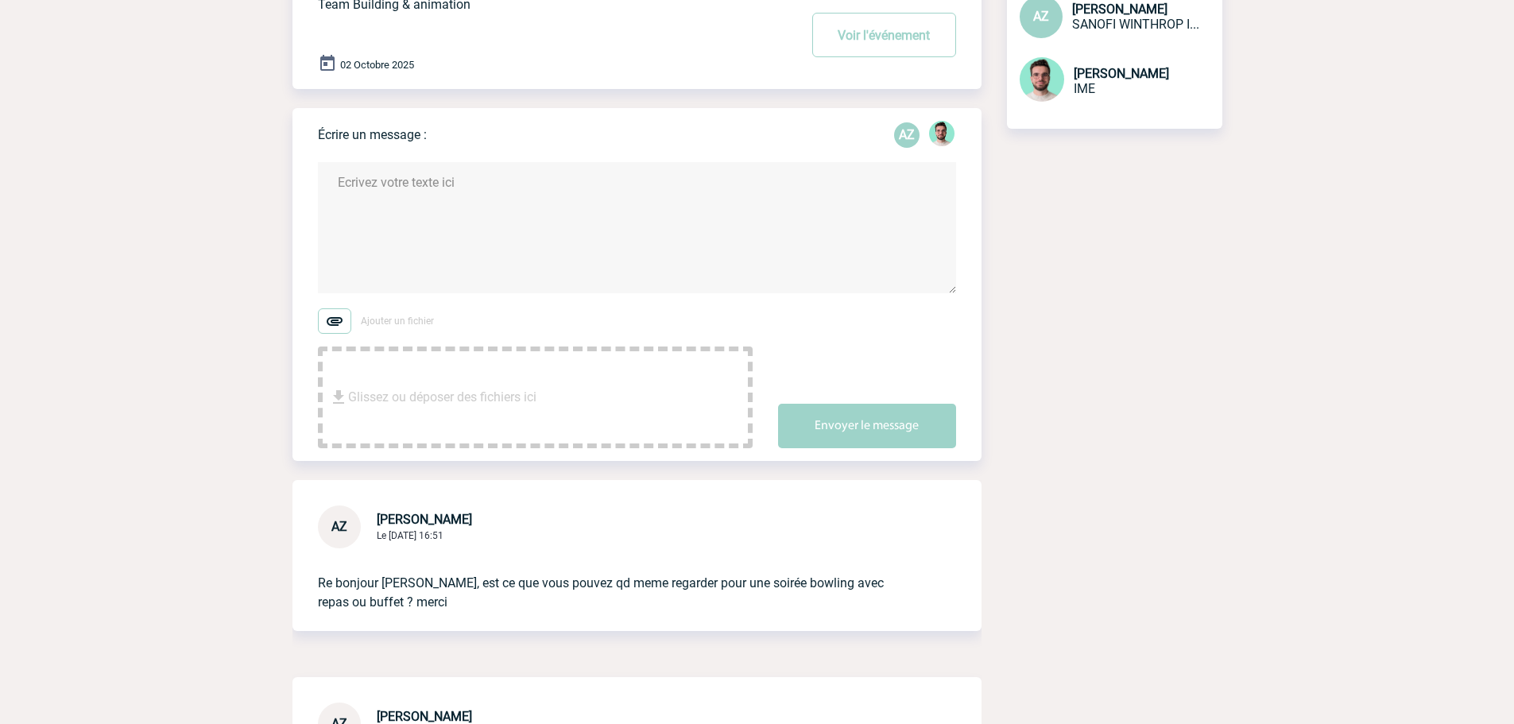
scroll to position [0, 0]
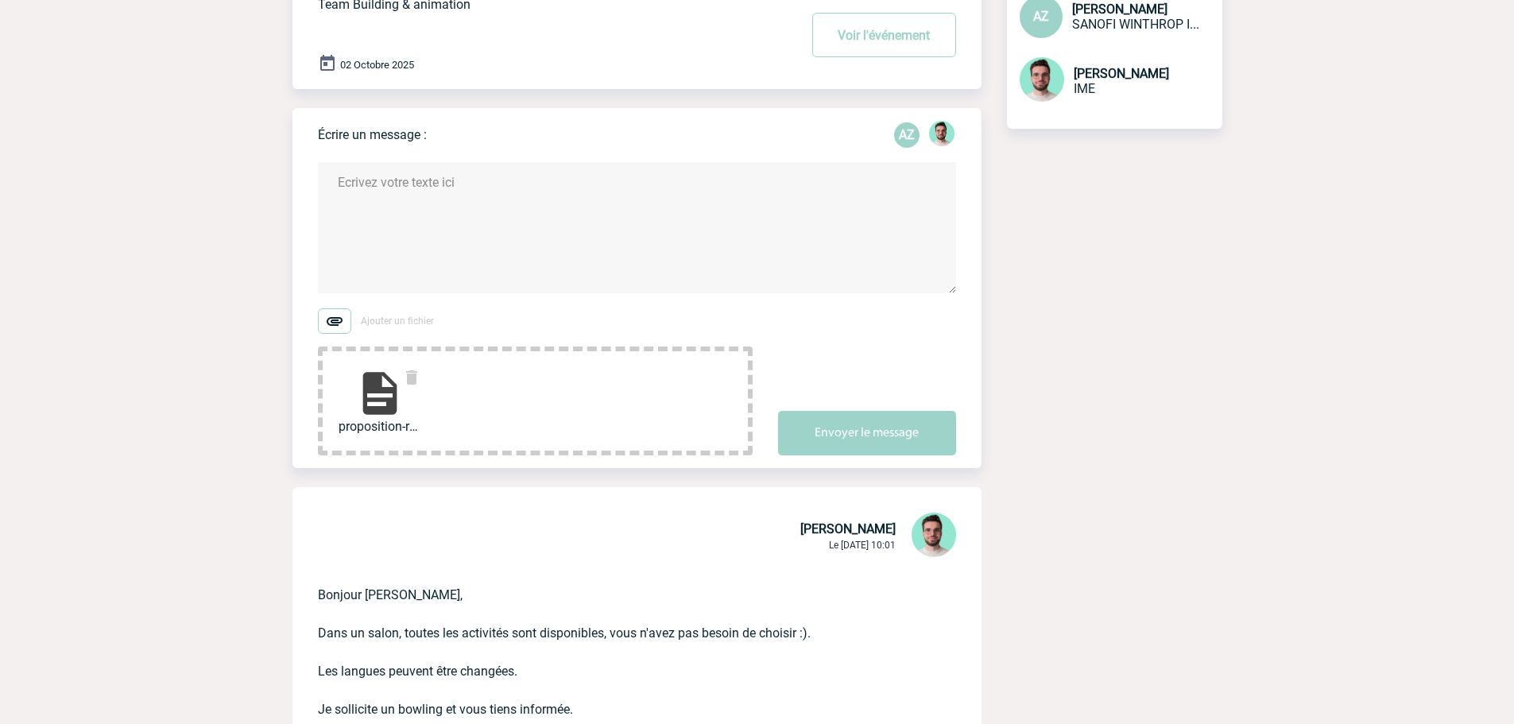
click at [435, 205] on textarea at bounding box center [637, 227] width 638 height 131
paste textarea "https://www.youtube.com/watch?v=ZKr5_7pwutY"
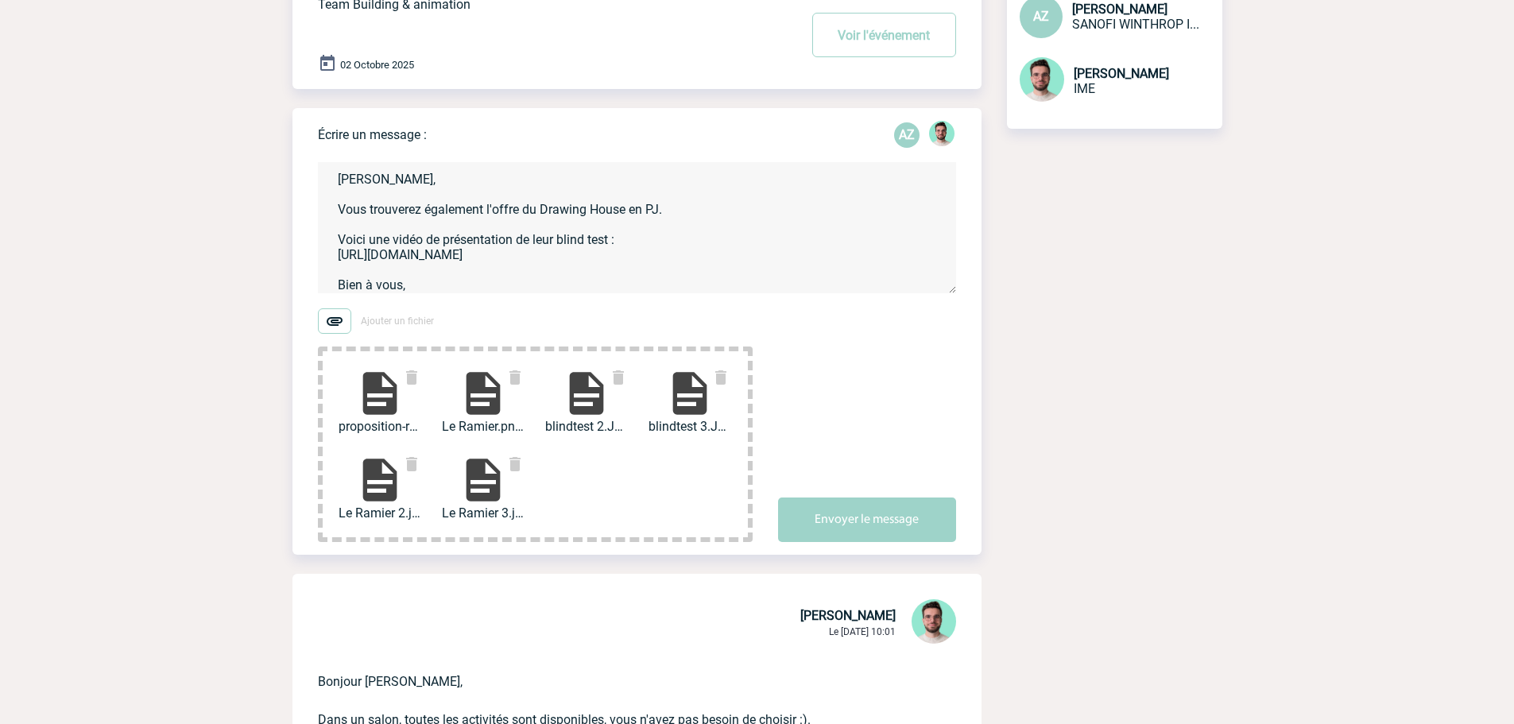
scroll to position [18, 0]
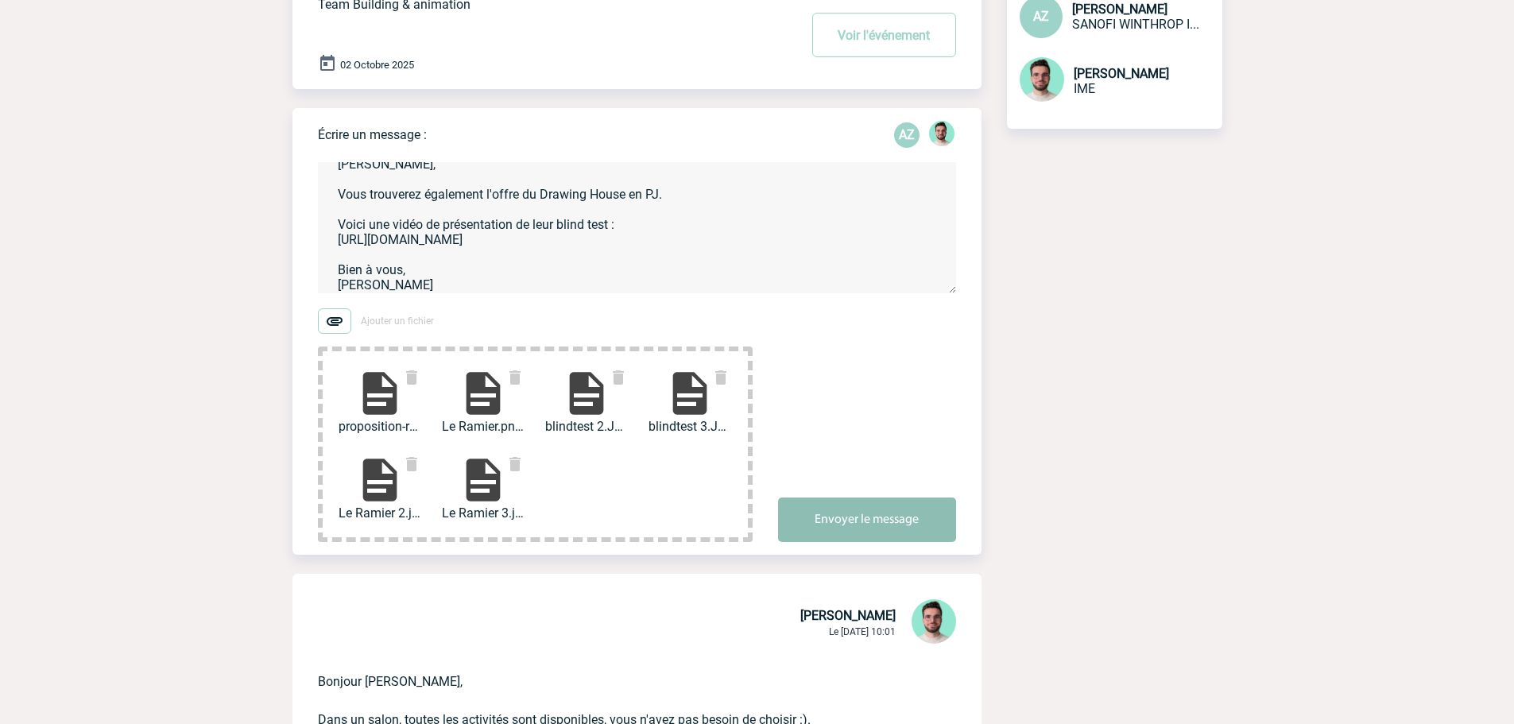
type textarea "Armelle, Vous trouverez également l'offre du Drawing House en PJ. Voici une vid…"
click at [892, 542] on button "Envoyer le message" at bounding box center [867, 519] width 178 height 45
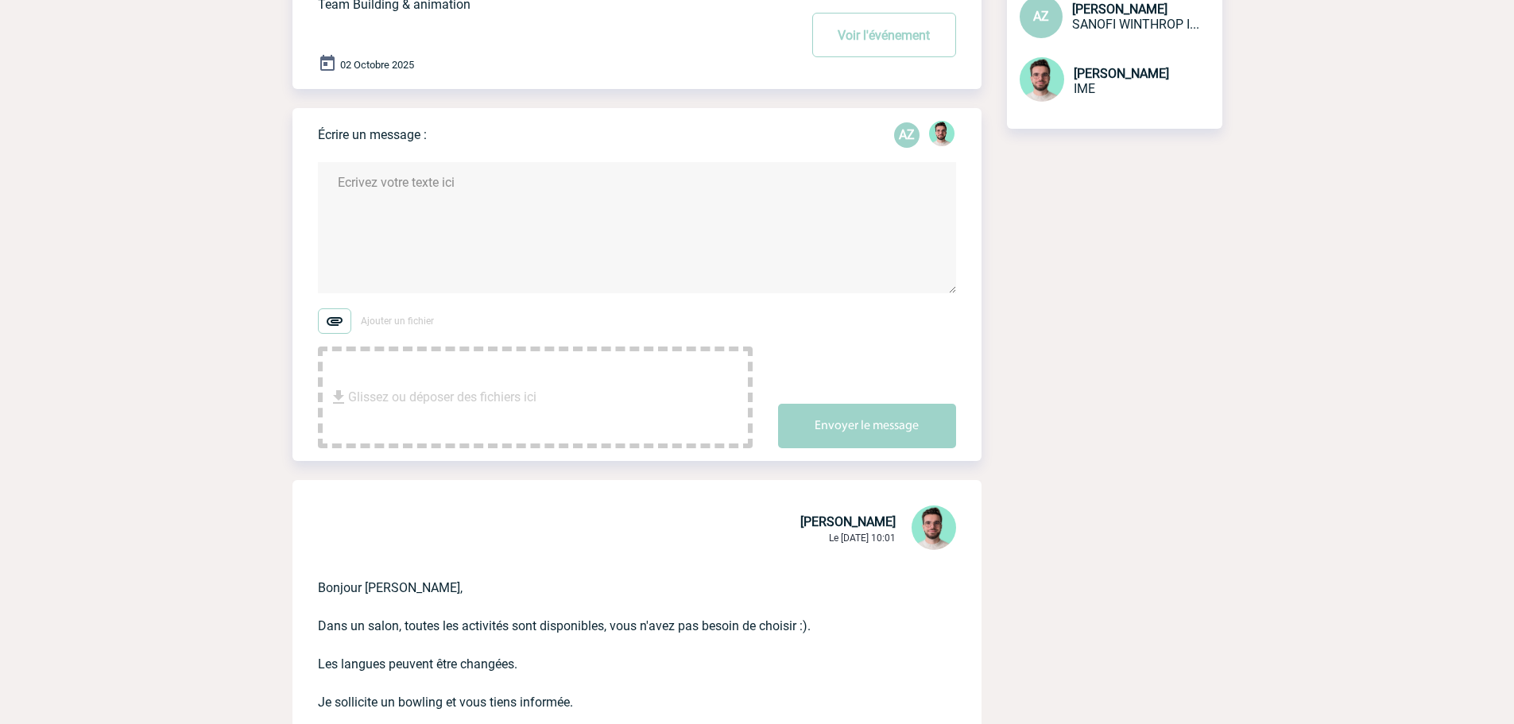
scroll to position [0, 0]
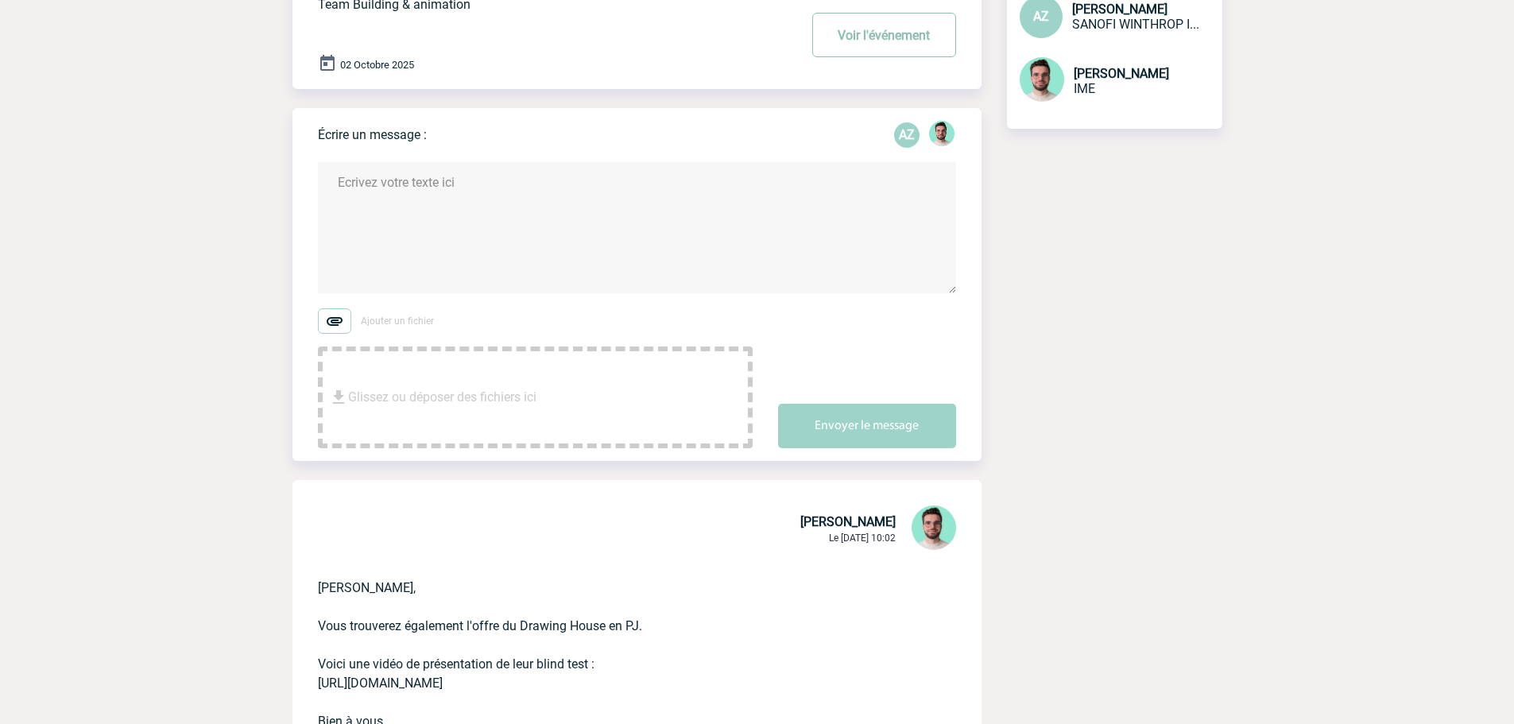
click at [857, 57] on button "Voir l'événement" at bounding box center [884, 35] width 144 height 45
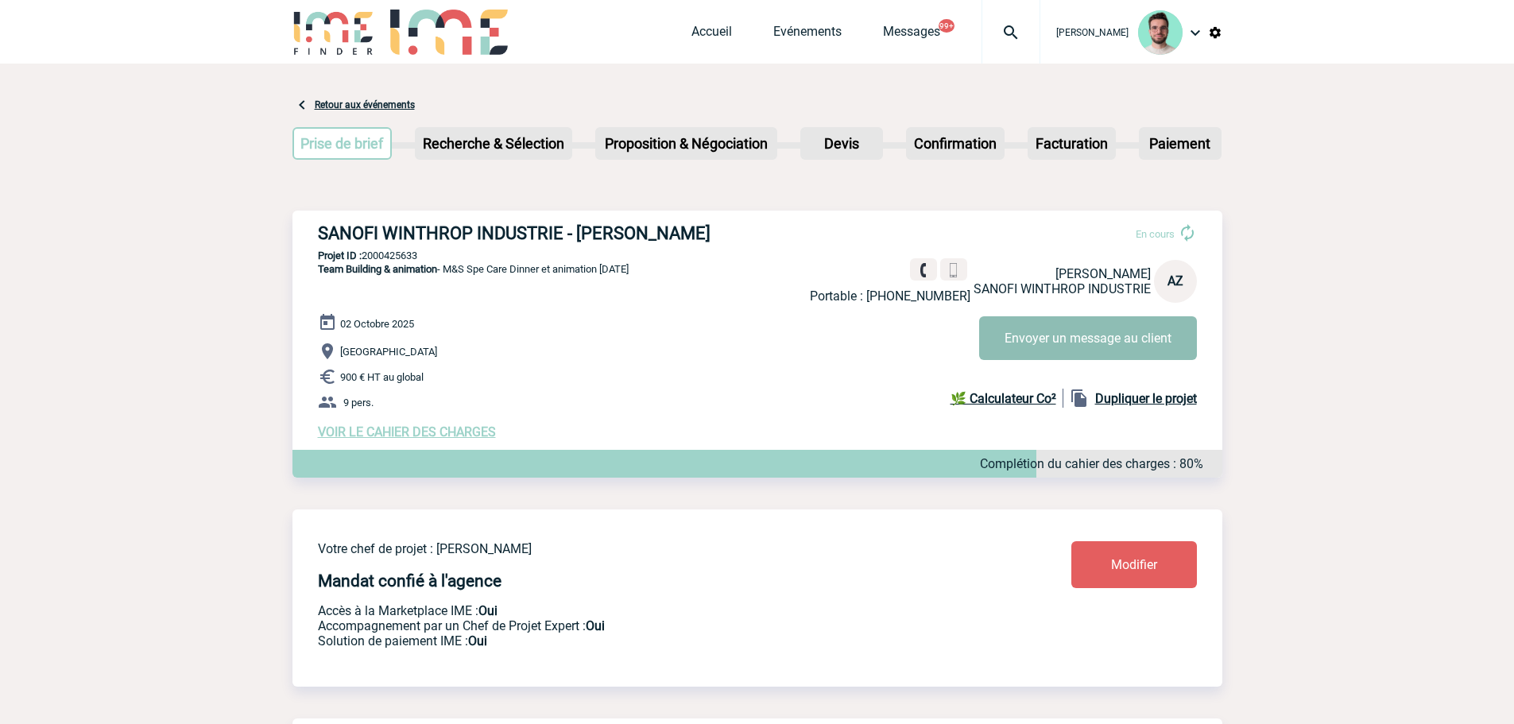
click at [1055, 340] on button "Envoyer un message au client" at bounding box center [1088, 338] width 218 height 44
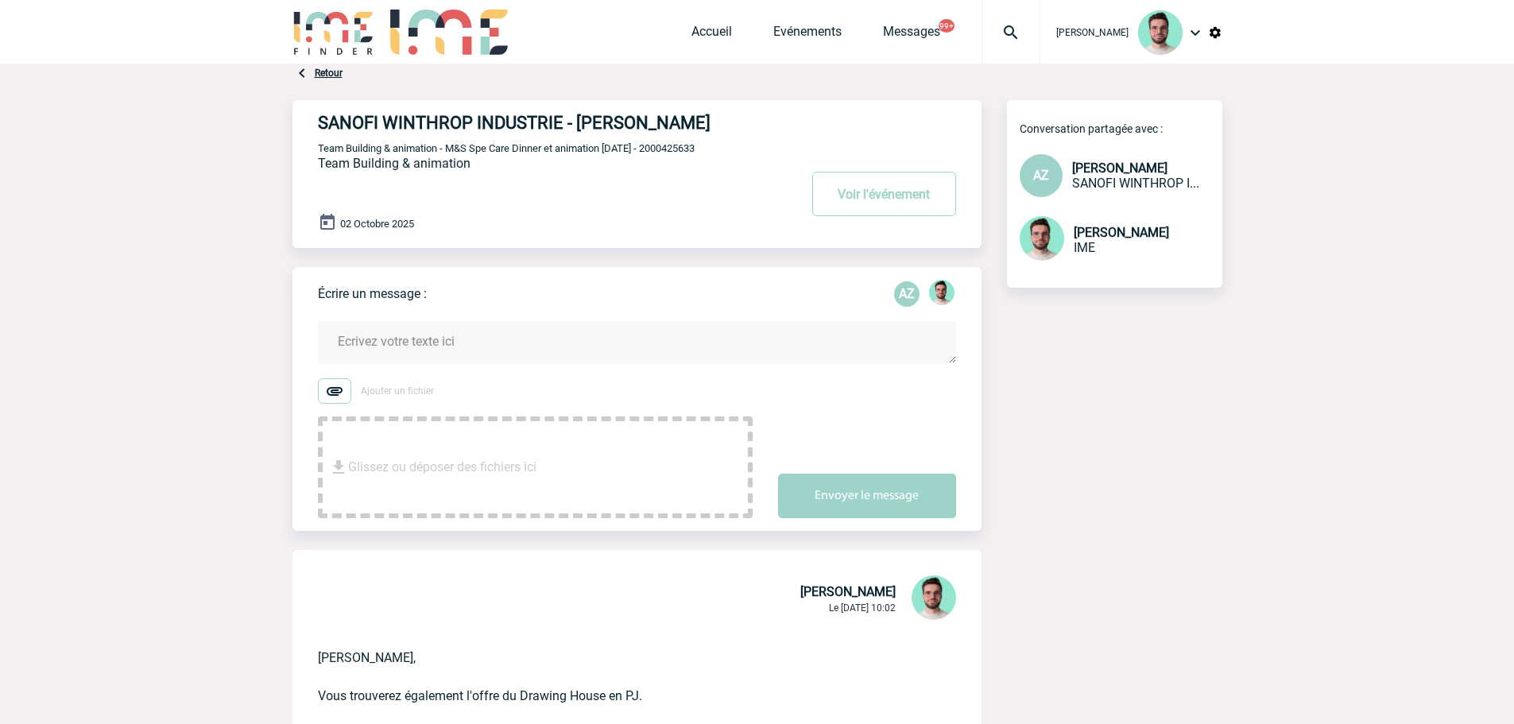
click at [521, 361] on textarea at bounding box center [637, 342] width 638 height 42
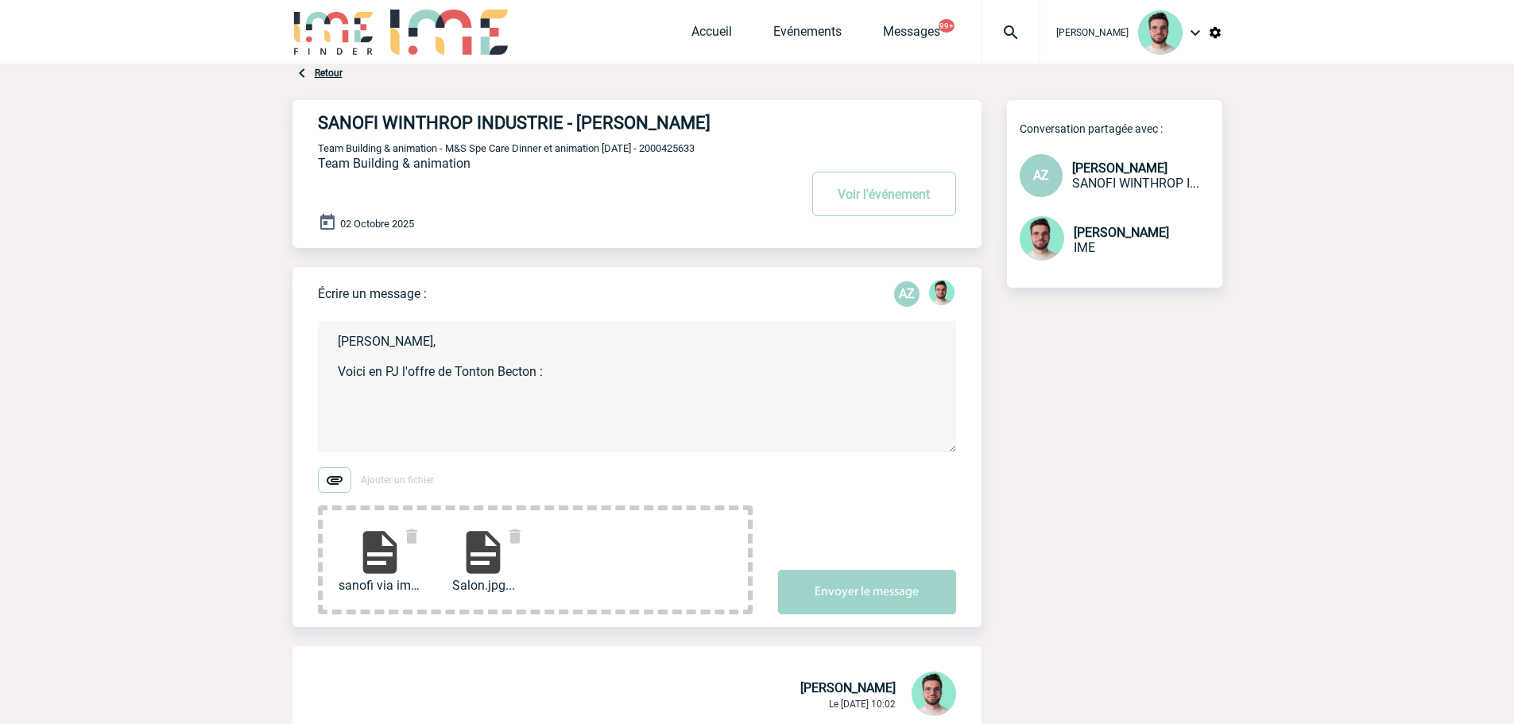
click at [583, 391] on textarea "Armelle, Voici en PJ l'offre de Tonton Becton :" at bounding box center [637, 386] width 638 height 131
paste textarea "https://artichef.fr/tontonbecton/"
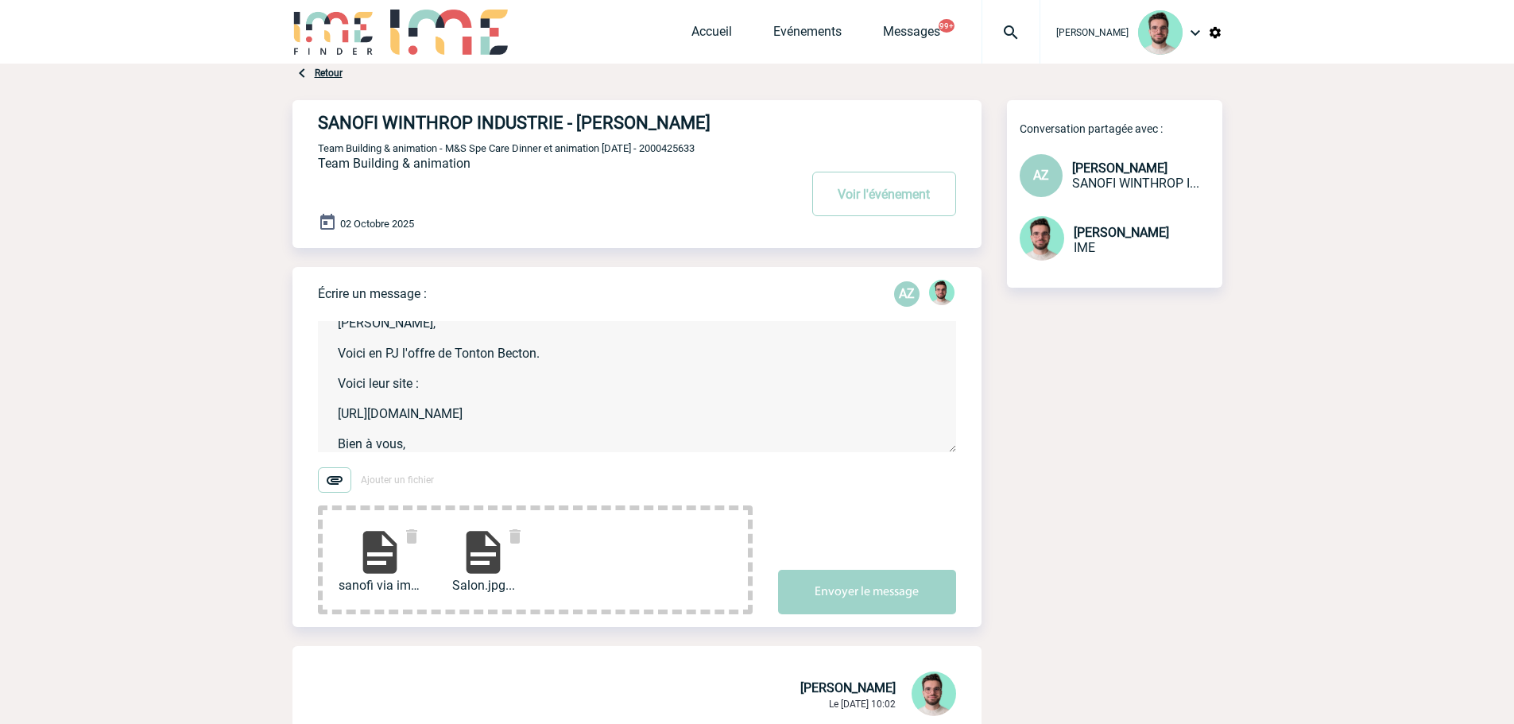
scroll to position [33, 0]
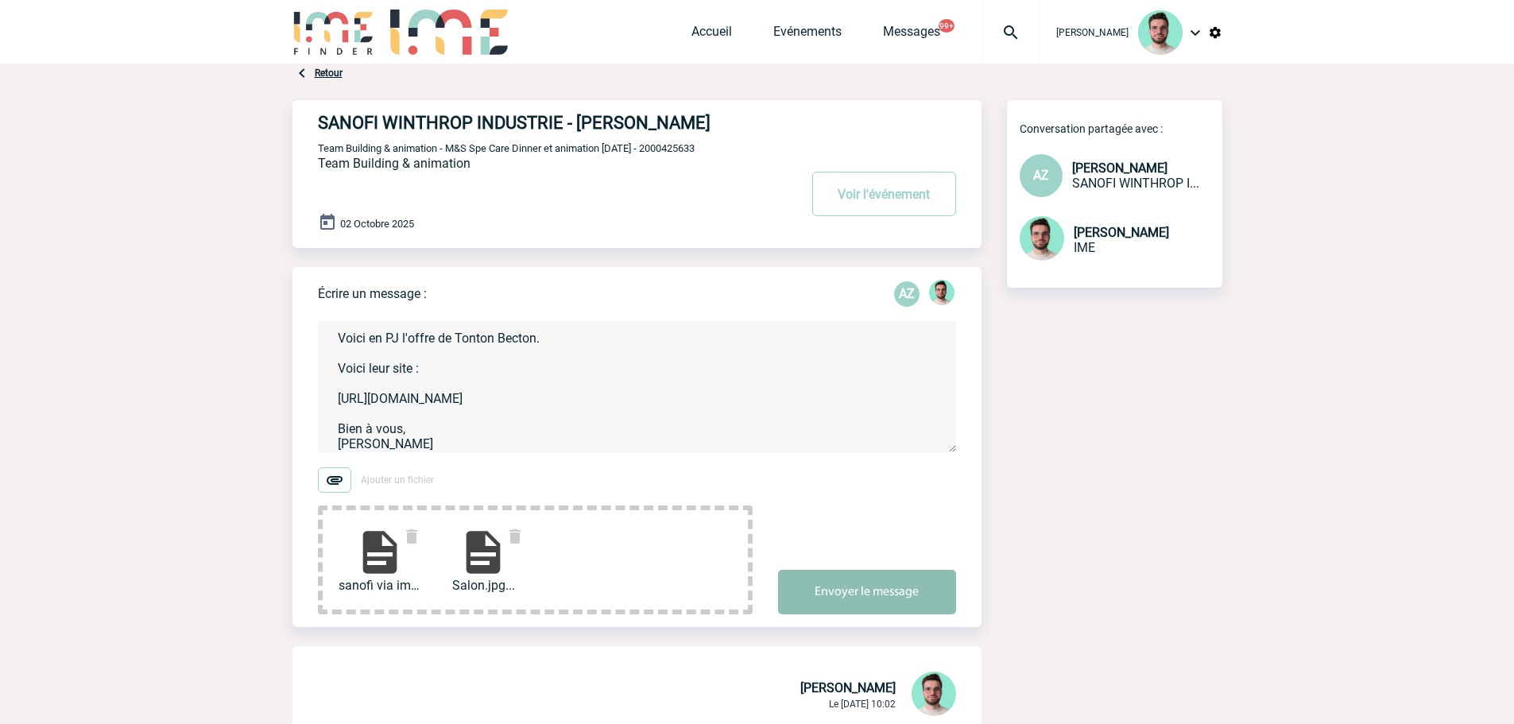
type textarea "Armelle, Voici en PJ l'offre de Tonton Becton. Voici leur site : https://artich…"
click at [835, 606] on button "Envoyer le message" at bounding box center [867, 592] width 178 height 45
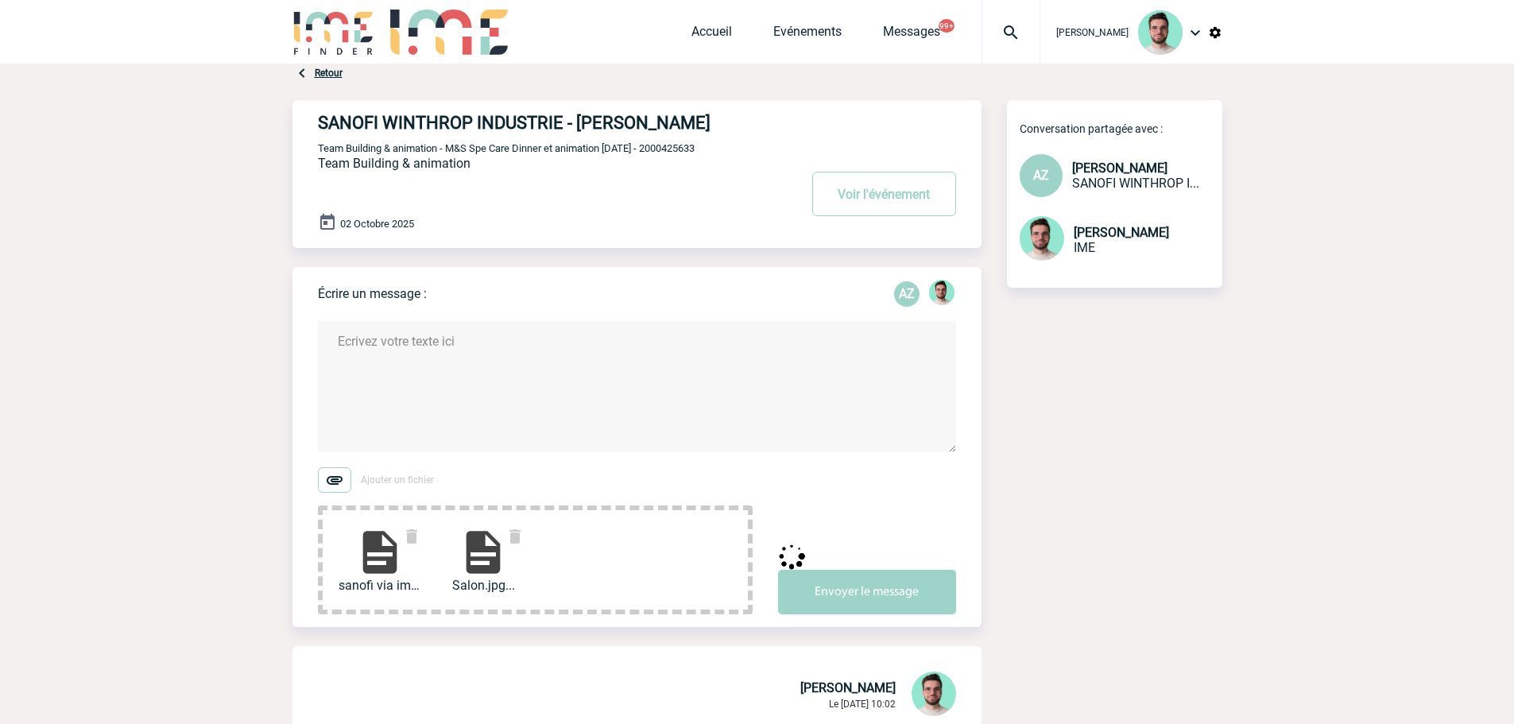
scroll to position [0, 0]
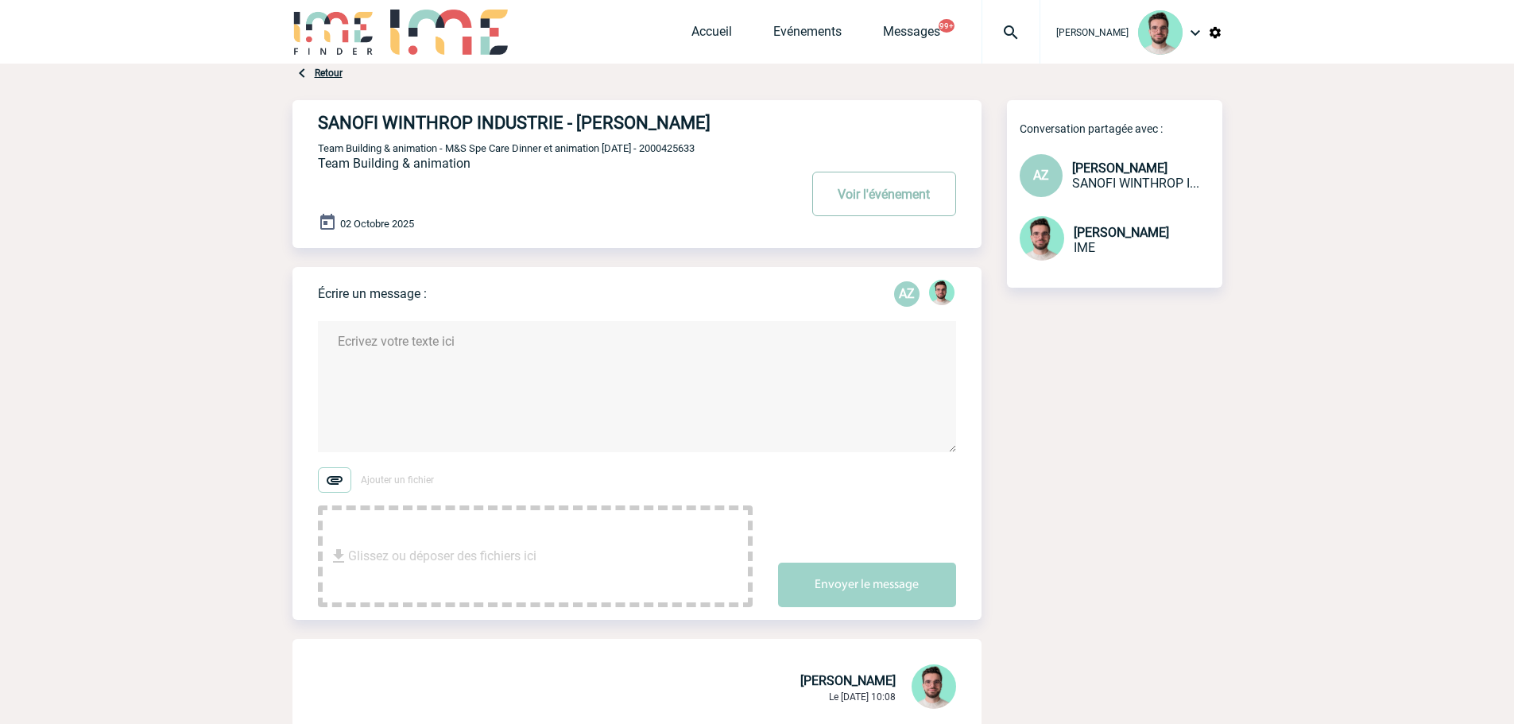
click at [880, 216] on button "Voir l'événement" at bounding box center [884, 194] width 144 height 45
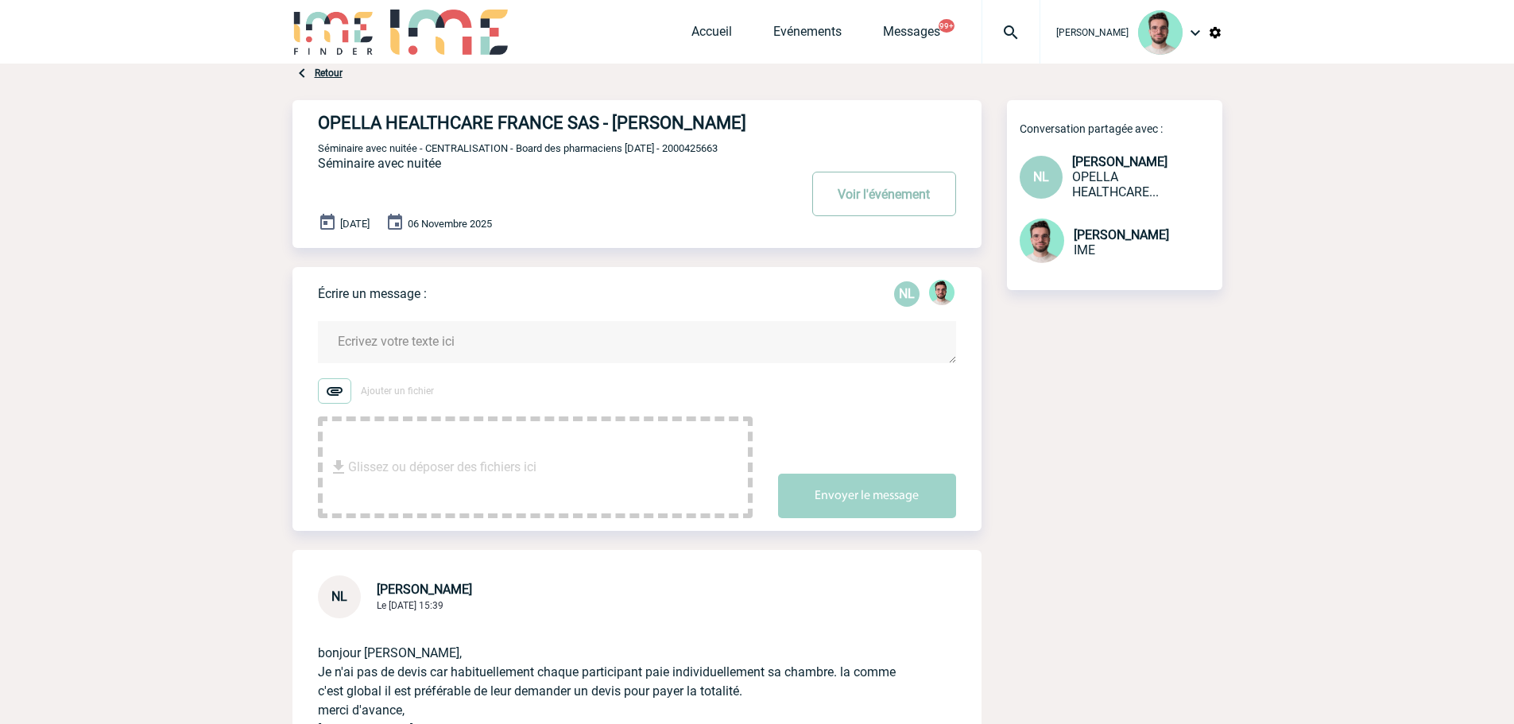
click at [853, 195] on button "Voir l'événement" at bounding box center [884, 194] width 144 height 45
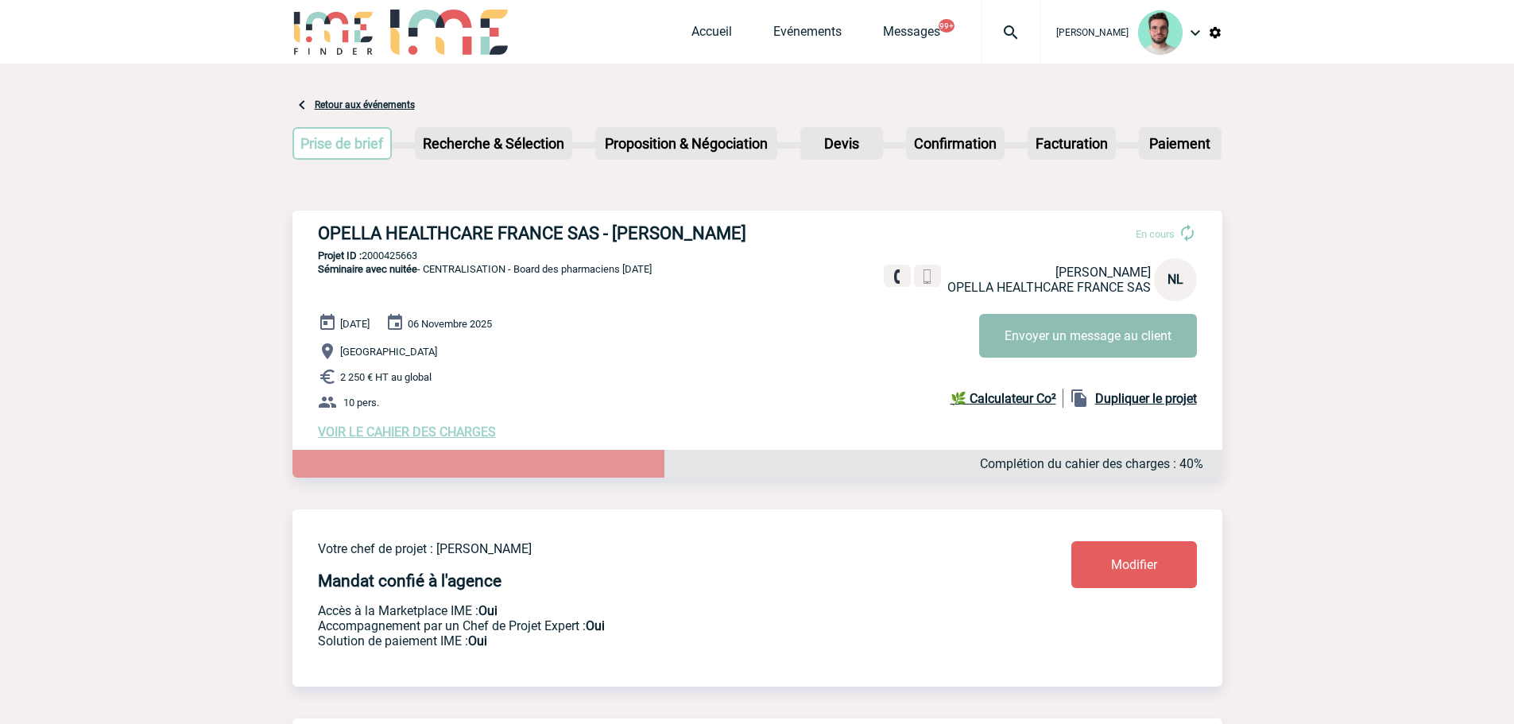
click at [1143, 343] on button "Envoyer un message au client" at bounding box center [1088, 336] width 218 height 44
click at [383, 428] on span "VOIR LE CAHIER DES CHARGES" at bounding box center [407, 431] width 178 height 15
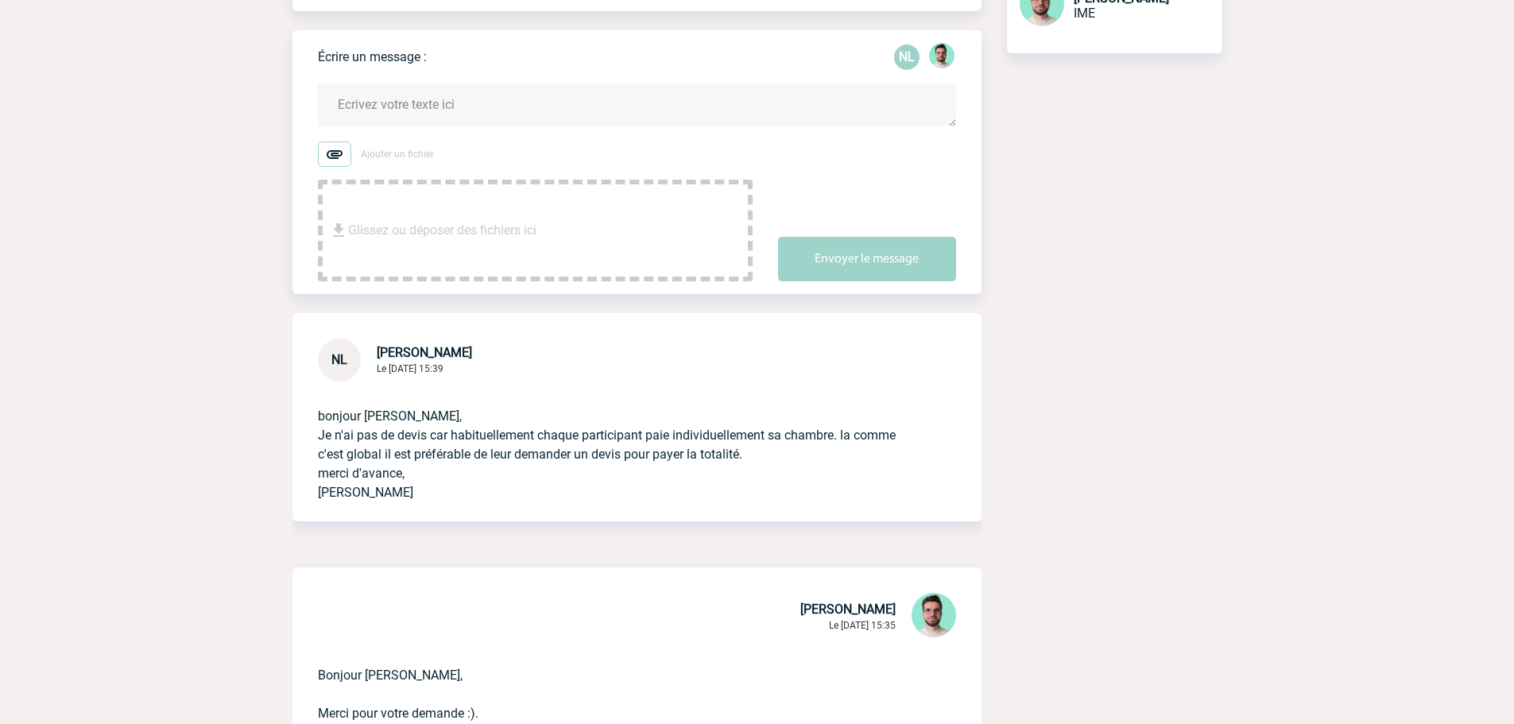
scroll to position [238, 0]
click at [432, 91] on textarea at bounding box center [637, 104] width 638 height 42
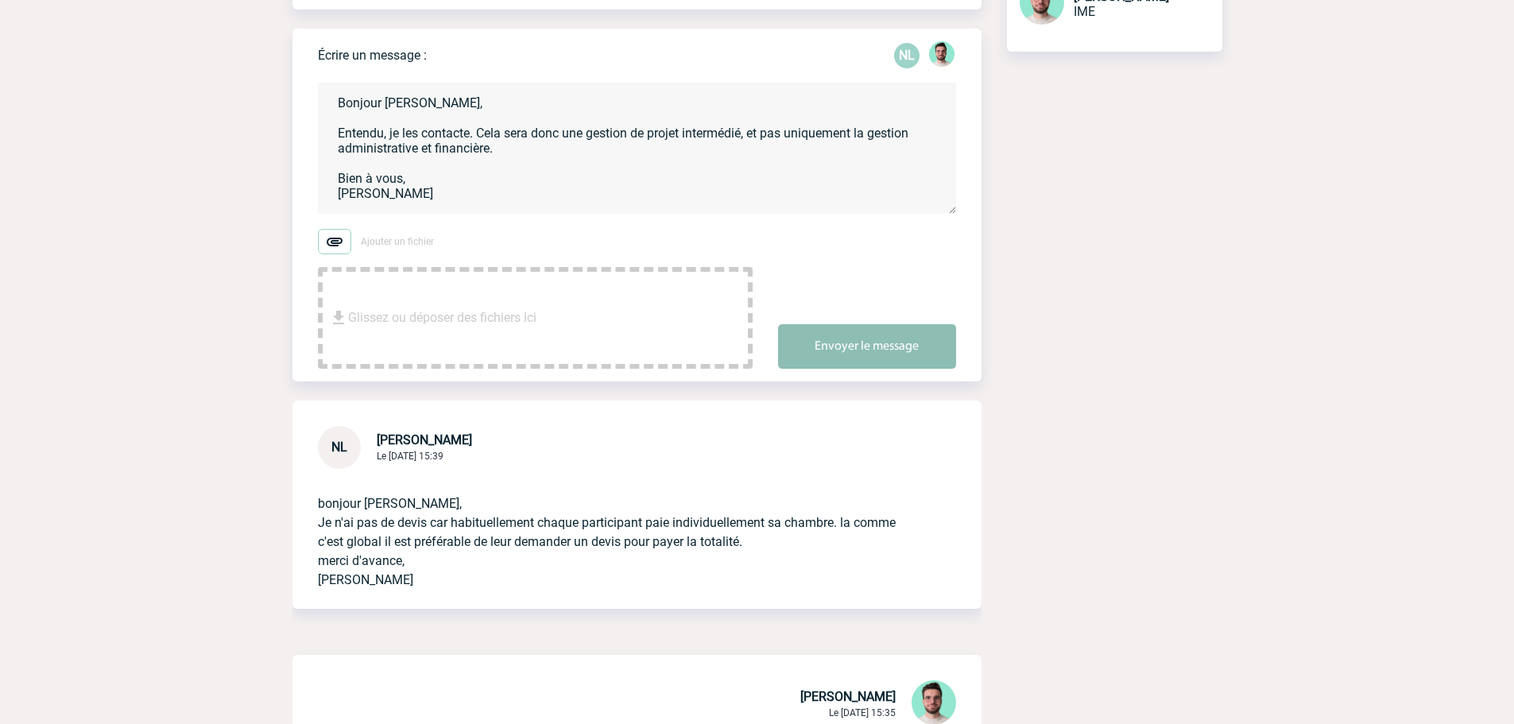
type textarea "Bonjour [PERSON_NAME], Entendu, je les contacte. Cela sera donc une gestion de …"
click at [860, 350] on button "Envoyer le message" at bounding box center [867, 346] width 178 height 45
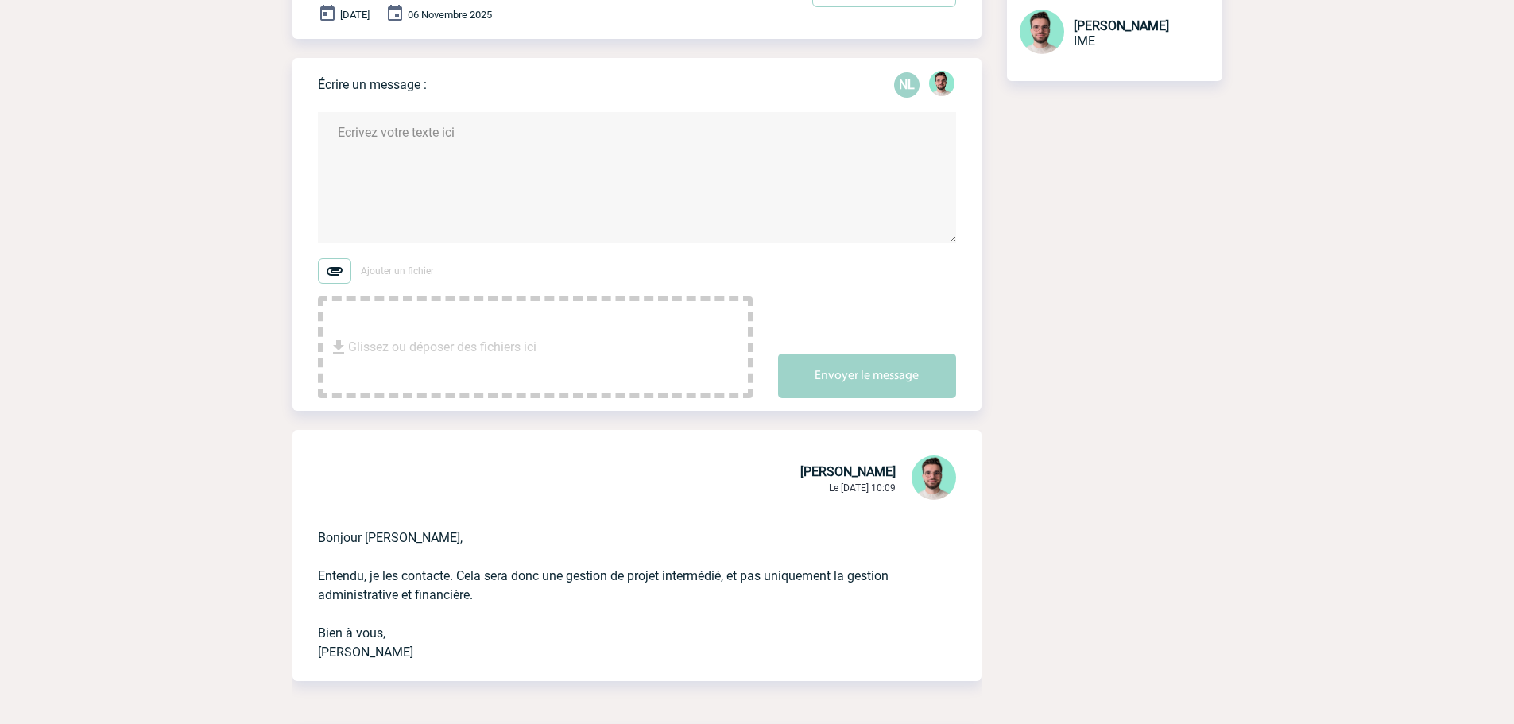
scroll to position [159, 0]
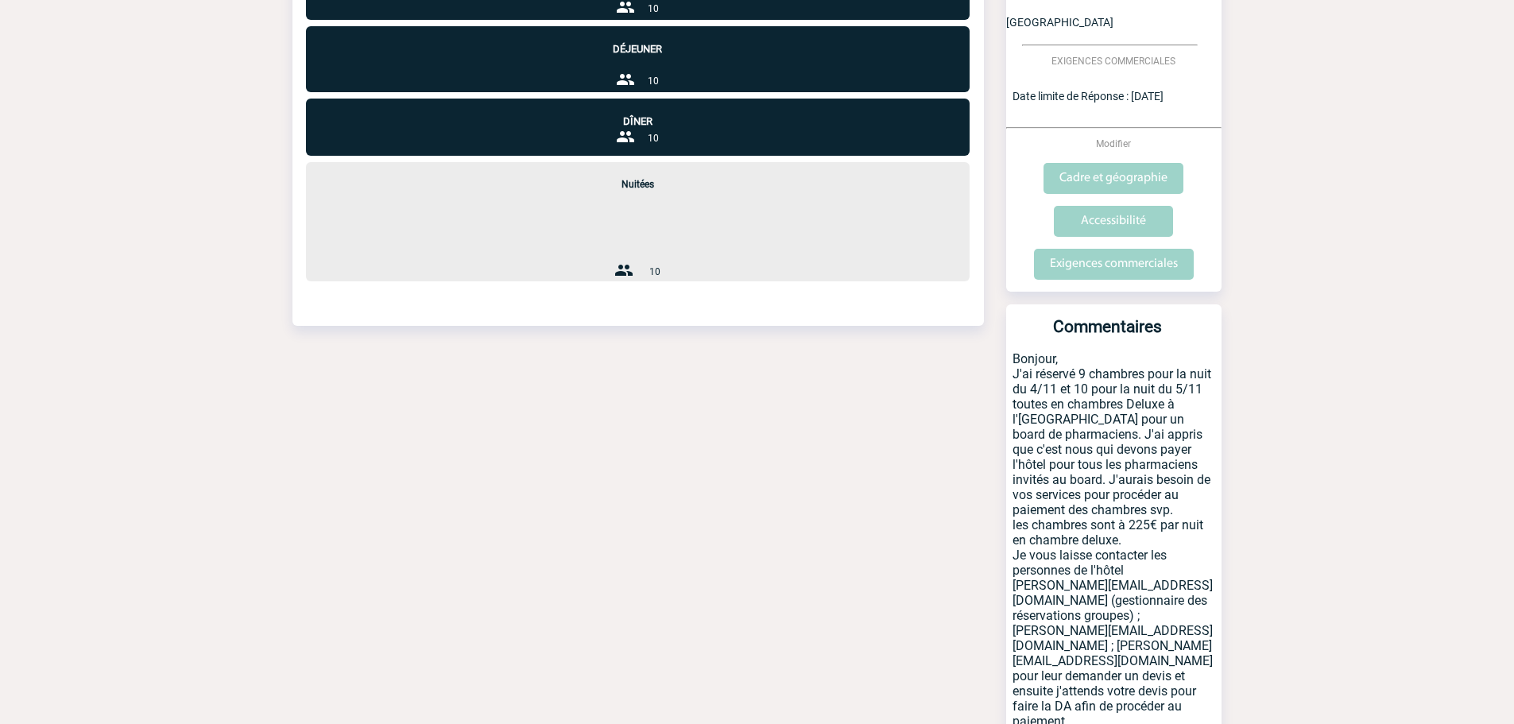
scroll to position [636, 0]
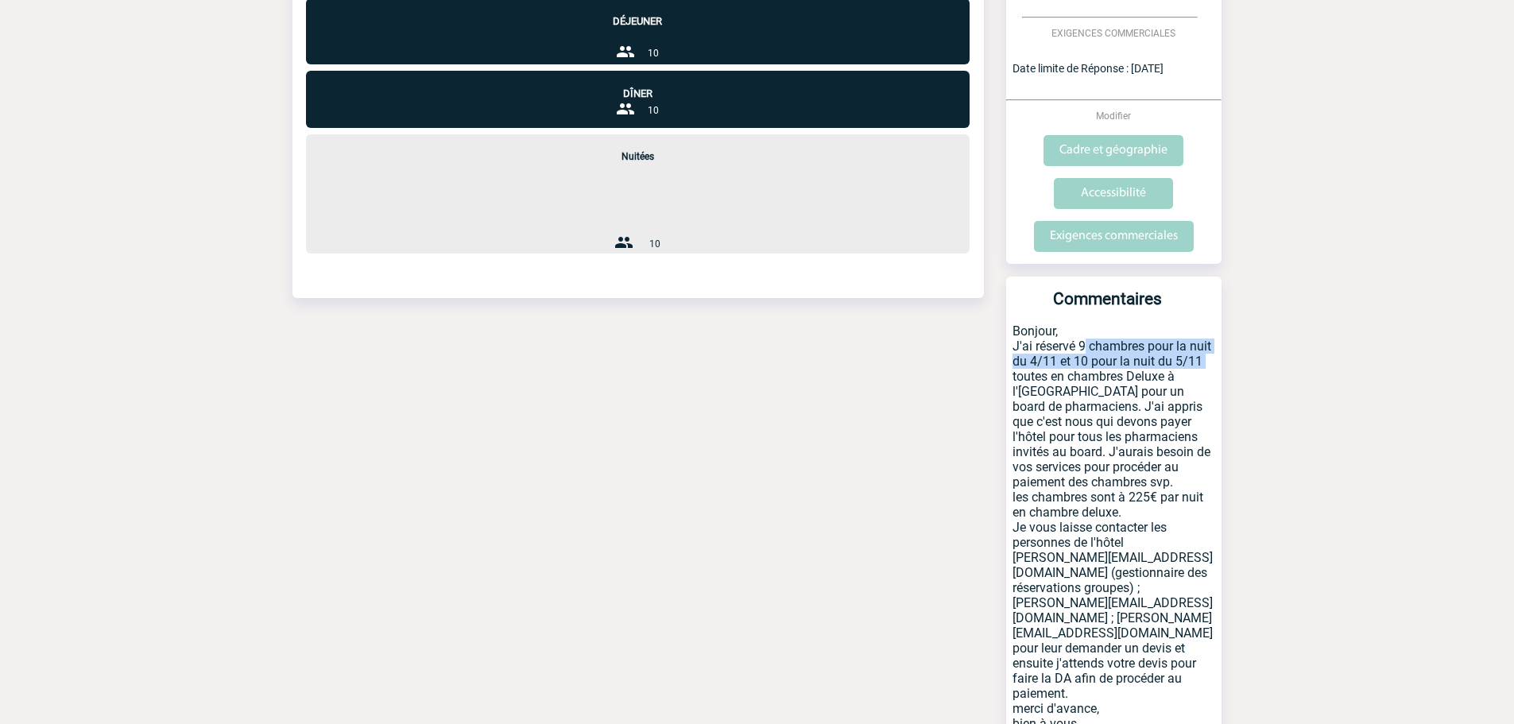
drag, startPoint x: 1079, startPoint y: 314, endPoint x: 1210, endPoint y: 335, distance: 132.0
click at [1210, 335] on p "Bonjour, J'ai réservé 9 chambres pour la nuit du 4/11 et 10 pour la nuit du 5/1…" at bounding box center [1113, 563] width 215 height 481
copy p "9 chambres pour la nuit du 4/11 et 10 pour la nuit du 5/11"
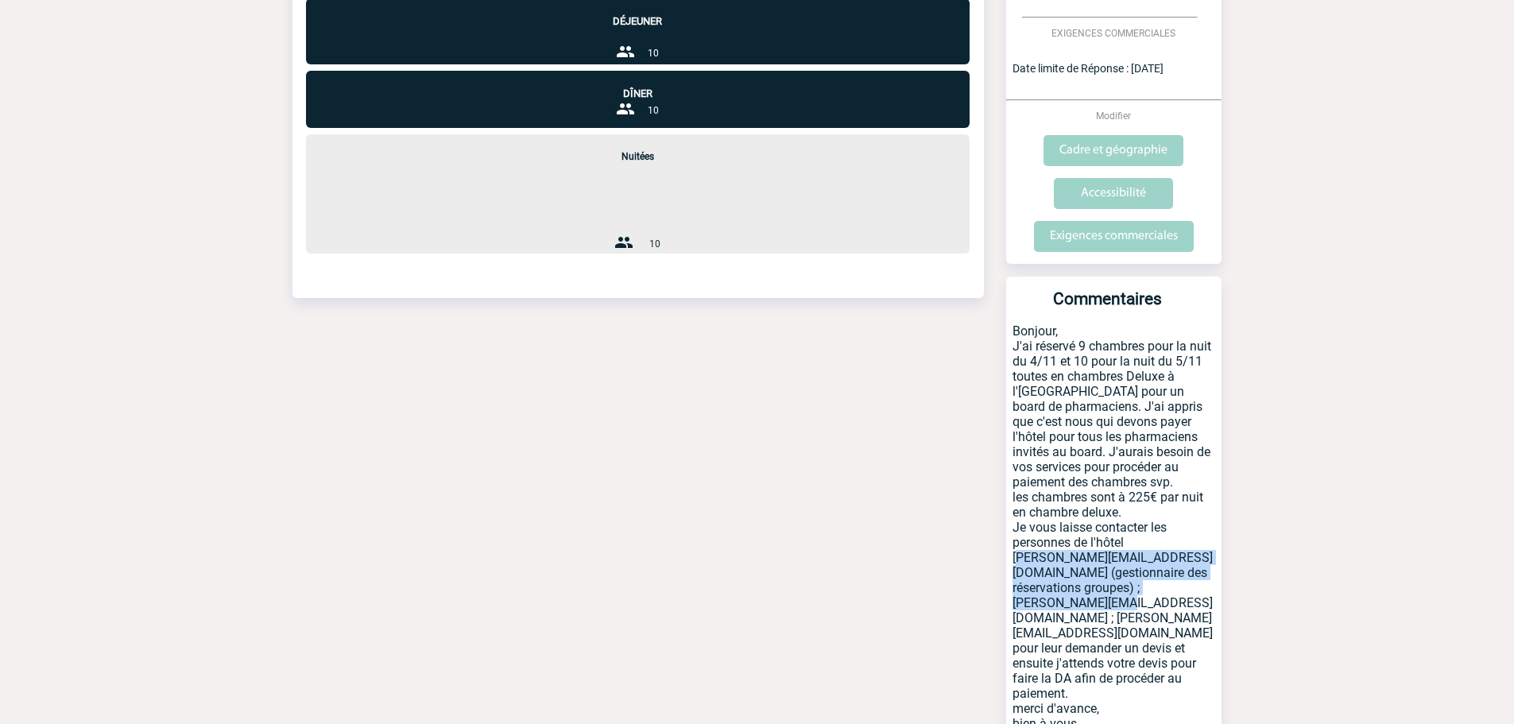
drag, startPoint x: 1012, startPoint y: 526, endPoint x: 1136, endPoint y: 574, distance: 132.8
click at [1136, 574] on p "Bonjour, J'ai réservé 9 chambres pour la nuit du 4/11 et 10 pour la nuit du 5/1…" at bounding box center [1113, 563] width 215 height 481
copy p "Sara@hpnparis.com (gestionnaire des réservations groupes) ; Sarah@hpnparis.com …"
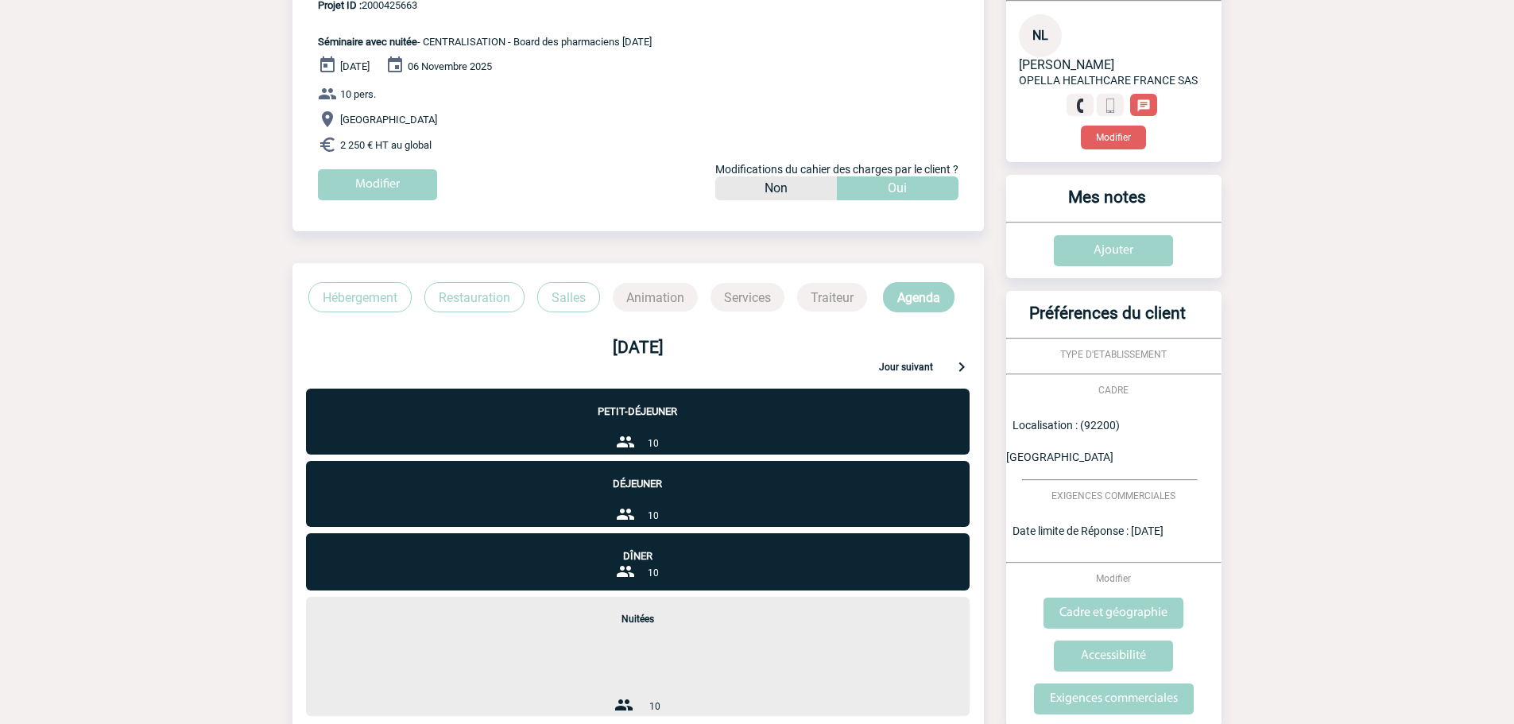
scroll to position [0, 0]
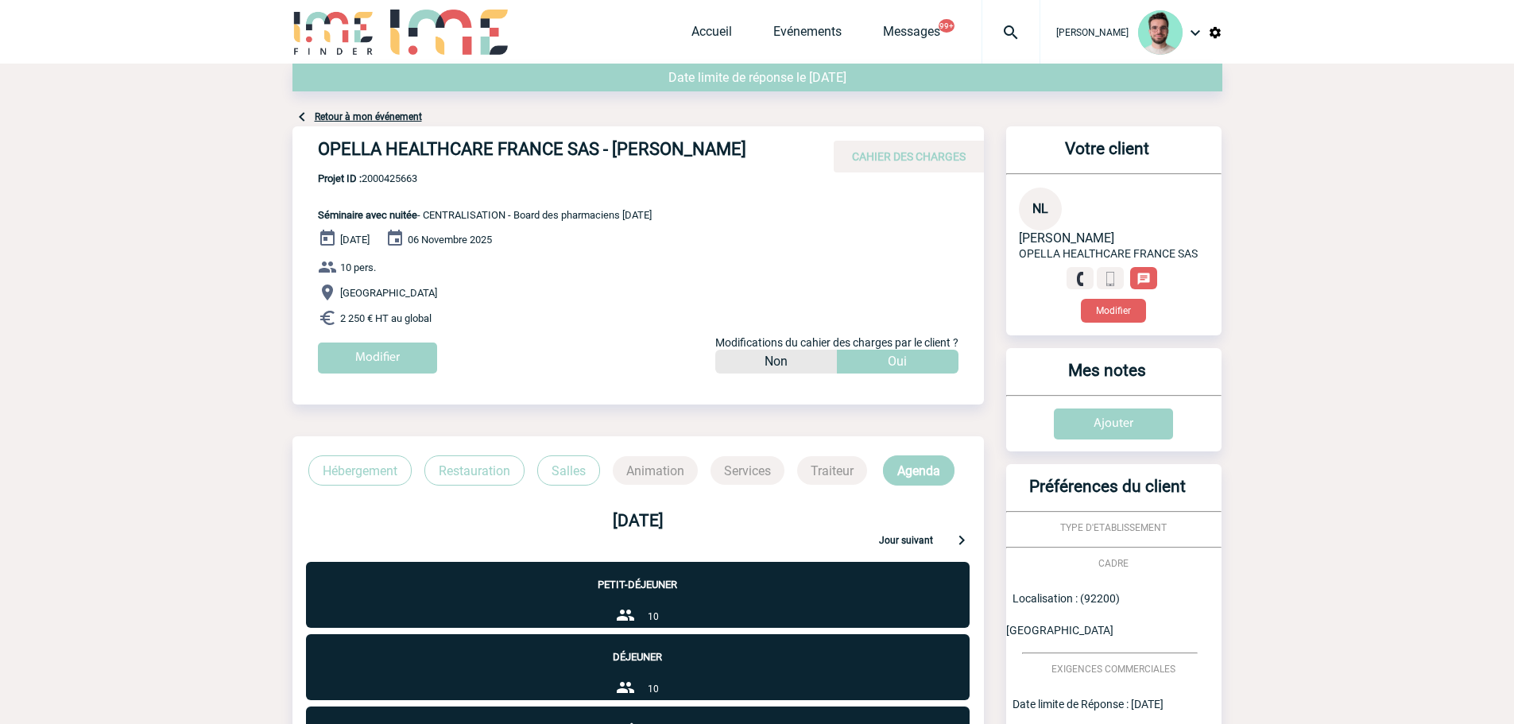
click at [393, 116] on link "Retour à mon événement" at bounding box center [368, 116] width 107 height 11
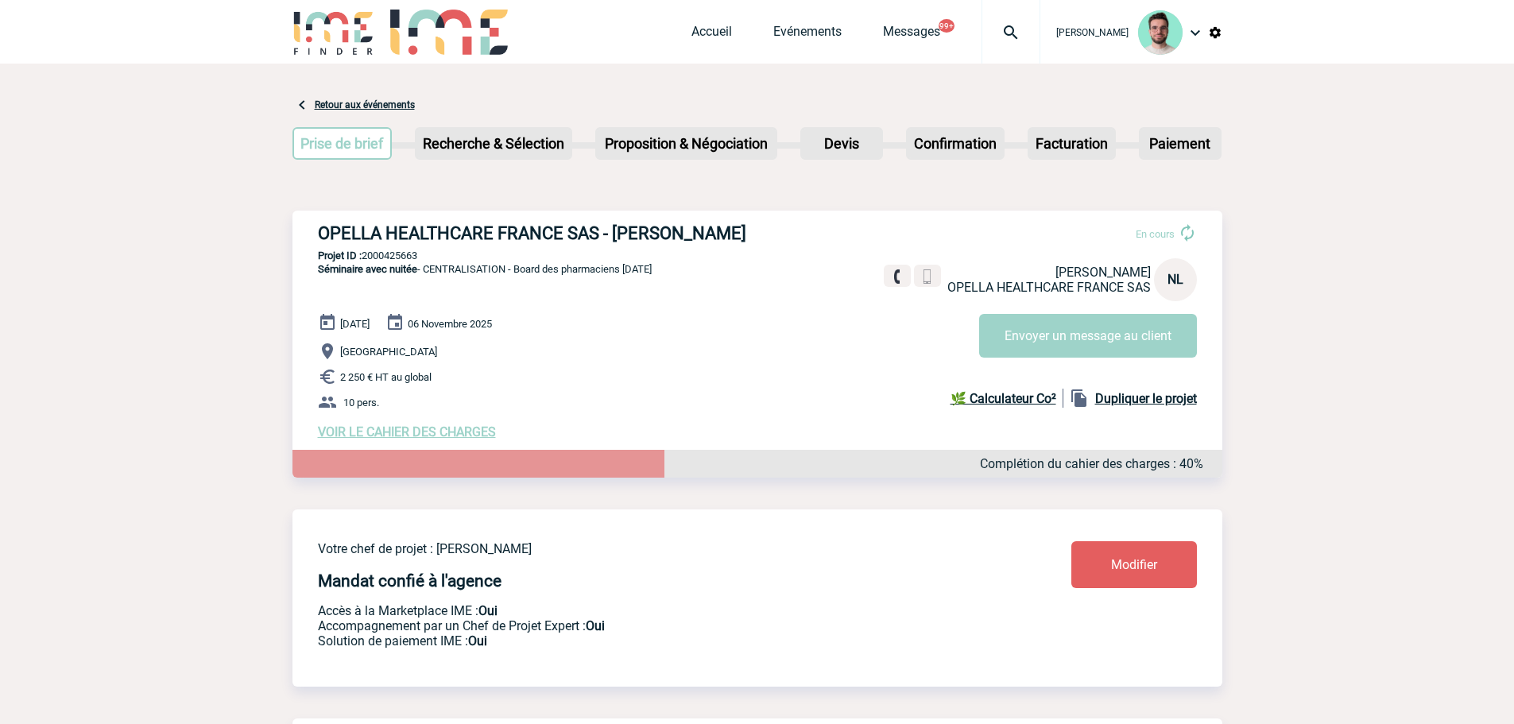
click at [397, 259] on p "Projet ID : 2000425663" at bounding box center [757, 256] width 930 height 12
copy p "2000425663"
click at [715, 29] on link "Accueil" at bounding box center [711, 35] width 41 height 22
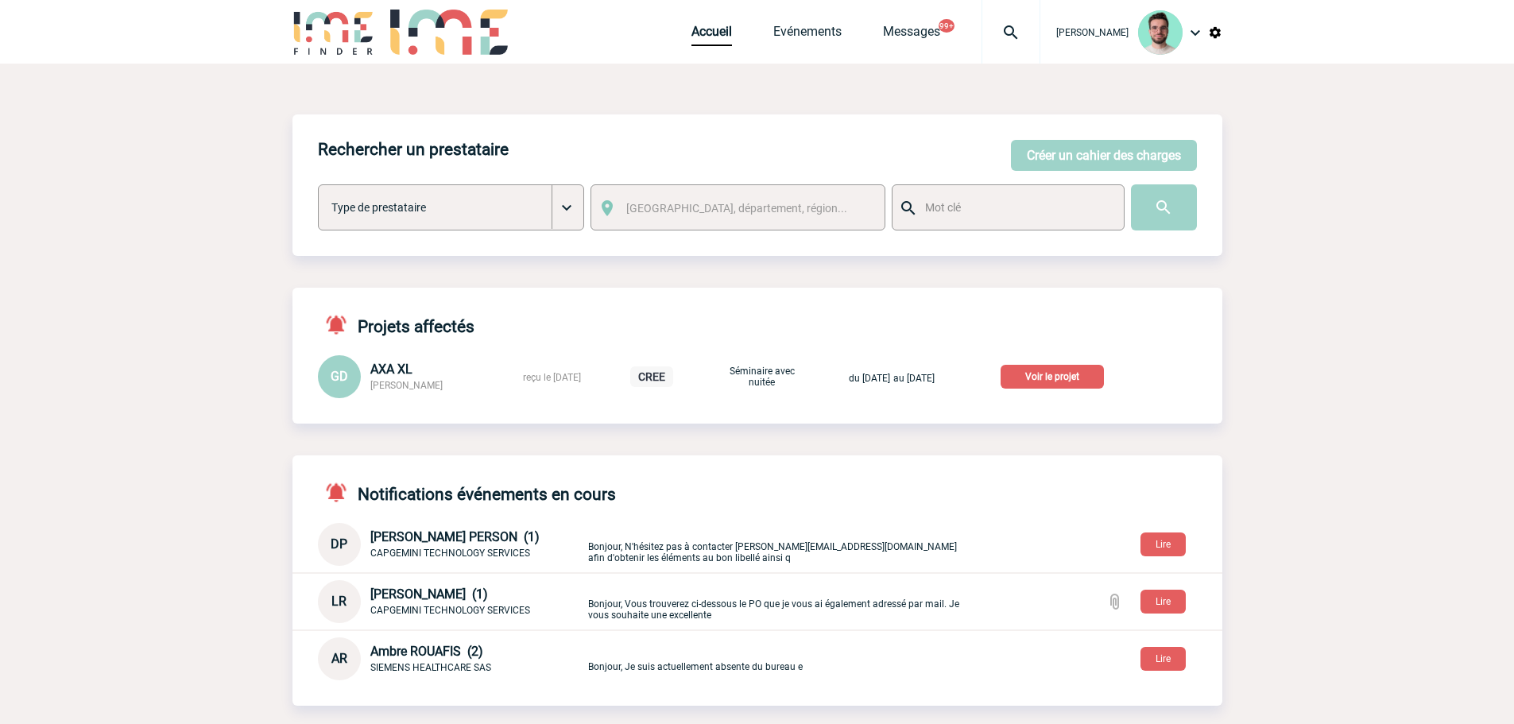
click at [1086, 378] on p "Voir le projet" at bounding box center [1052, 377] width 103 height 24
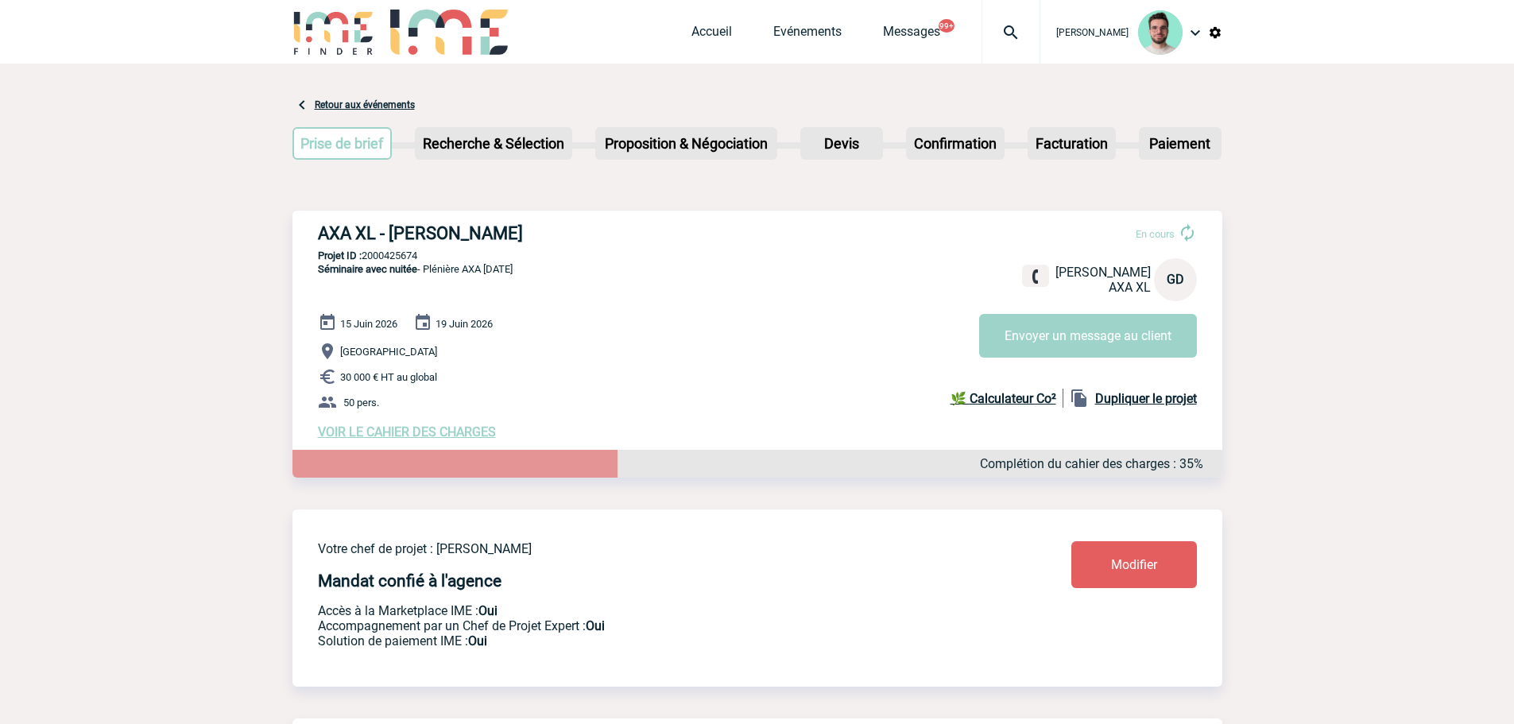
click at [428, 237] on h3 "AXA XL - [PERSON_NAME]" at bounding box center [556, 233] width 477 height 20
copy div "AXA XL - [PERSON_NAME]"
drag, startPoint x: 498, startPoint y: 257, endPoint x: 489, endPoint y: 245, distance: 15.9
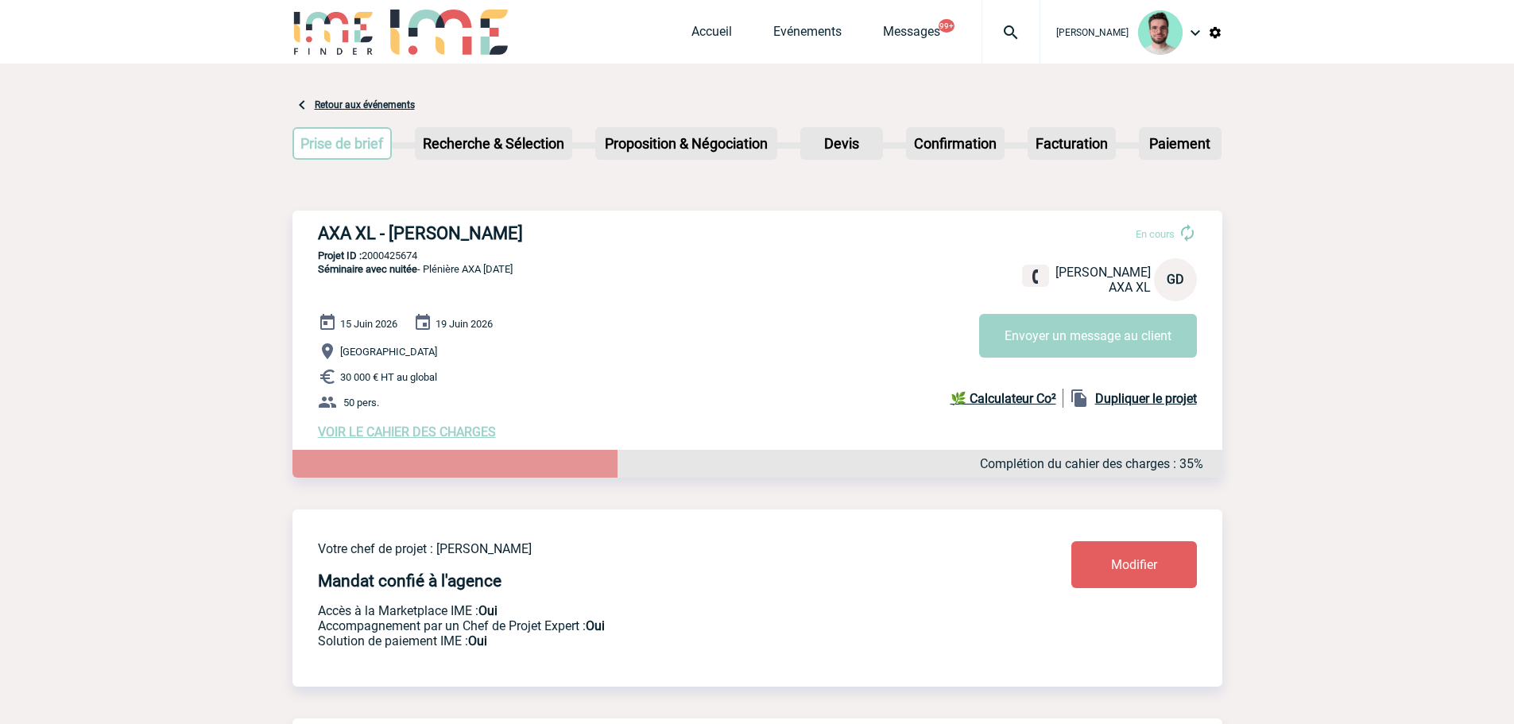
click at [498, 257] on p "Projet ID : 2000425674" at bounding box center [757, 256] width 930 height 12
click at [482, 231] on h3 "AXA XL - [PERSON_NAME]" at bounding box center [556, 233] width 477 height 20
copy div "AXA XL - [PERSON_NAME]"
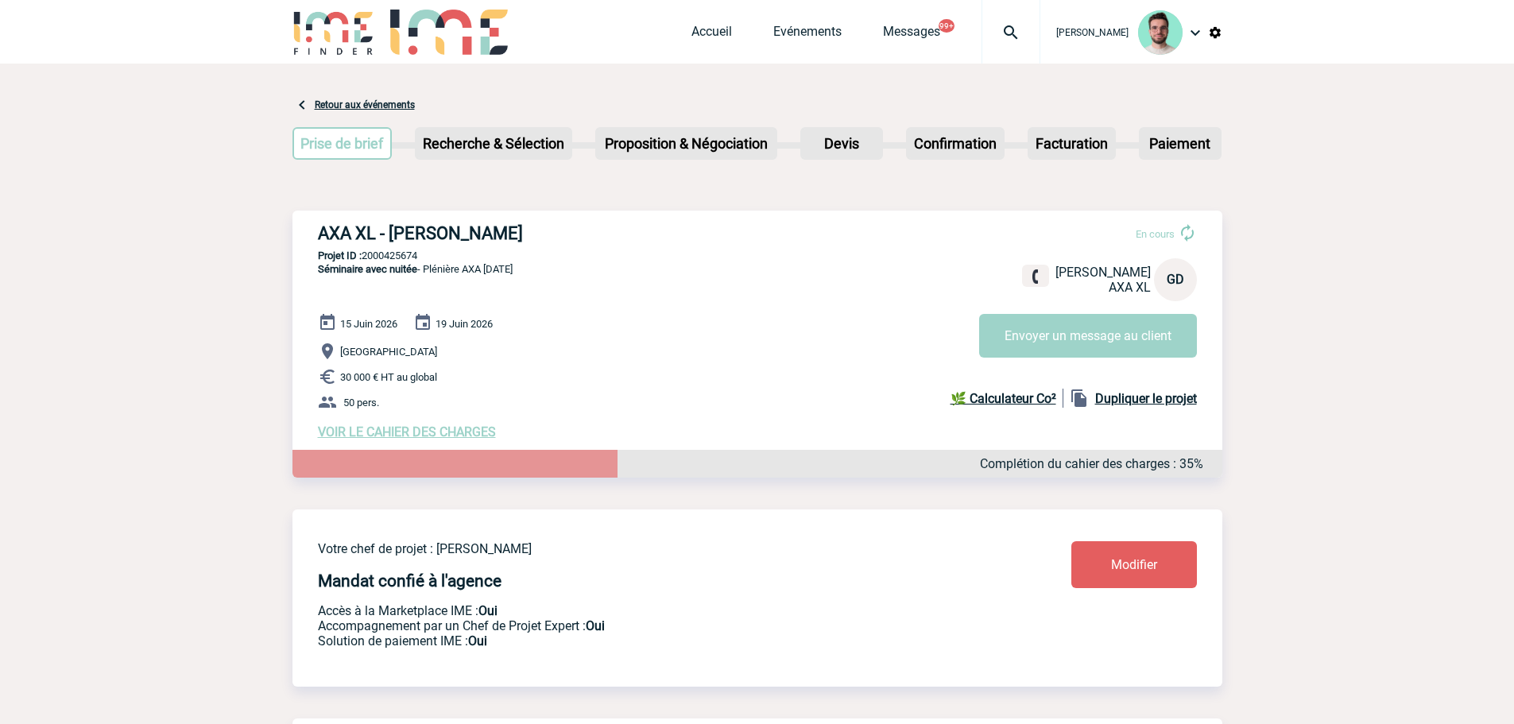
click at [401, 250] on div "AXA XL - [PERSON_NAME] En cours [PERSON_NAME] AXA XL GD Envoyer un message au c…" at bounding box center [757, 332] width 930 height 242
copy p "2000425674"
click at [393, 251] on div "AXA XL - [PERSON_NAME] En cours [PERSON_NAME] AXA XL GD Envoyer un message au c…" at bounding box center [757, 332] width 930 height 242
